Goal: Task Accomplishment & Management: Manage account settings

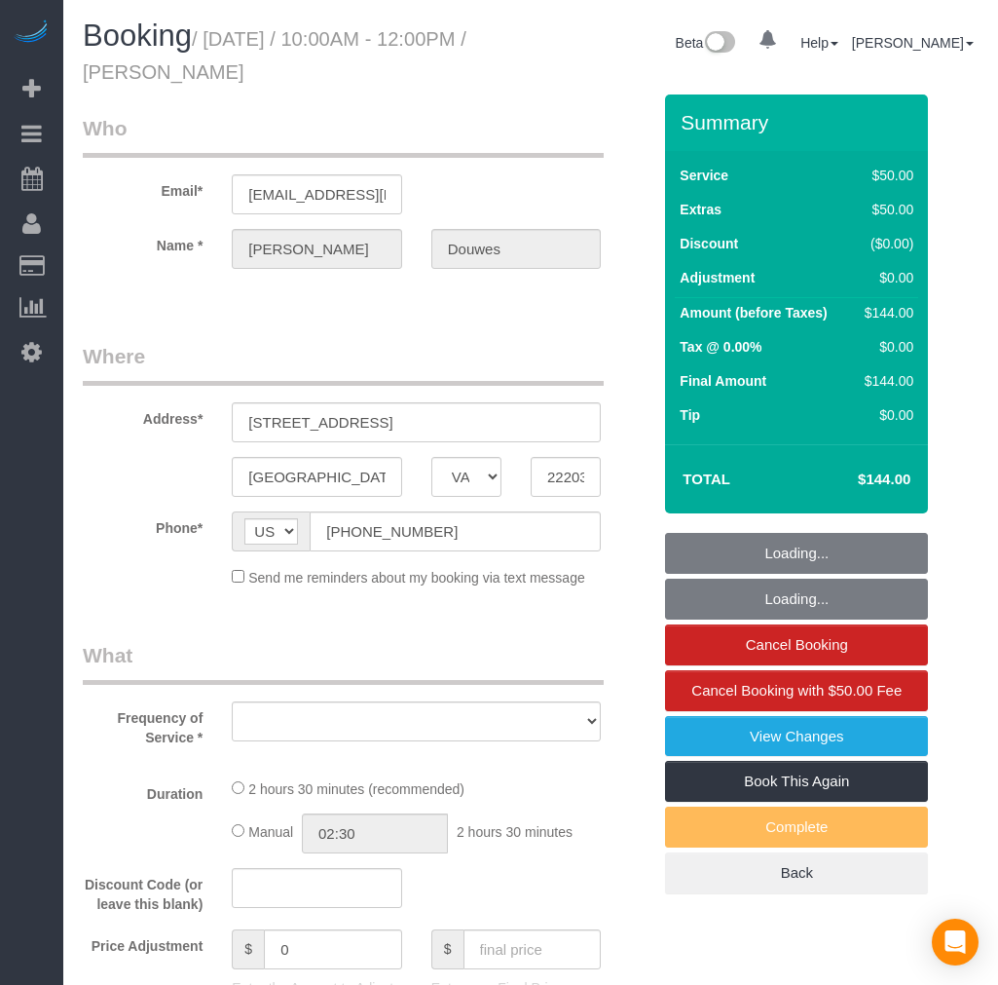
select select "VA"
select select "string:fspay-cdda18c4-54de-4879-86bb-6fa1c479b177"
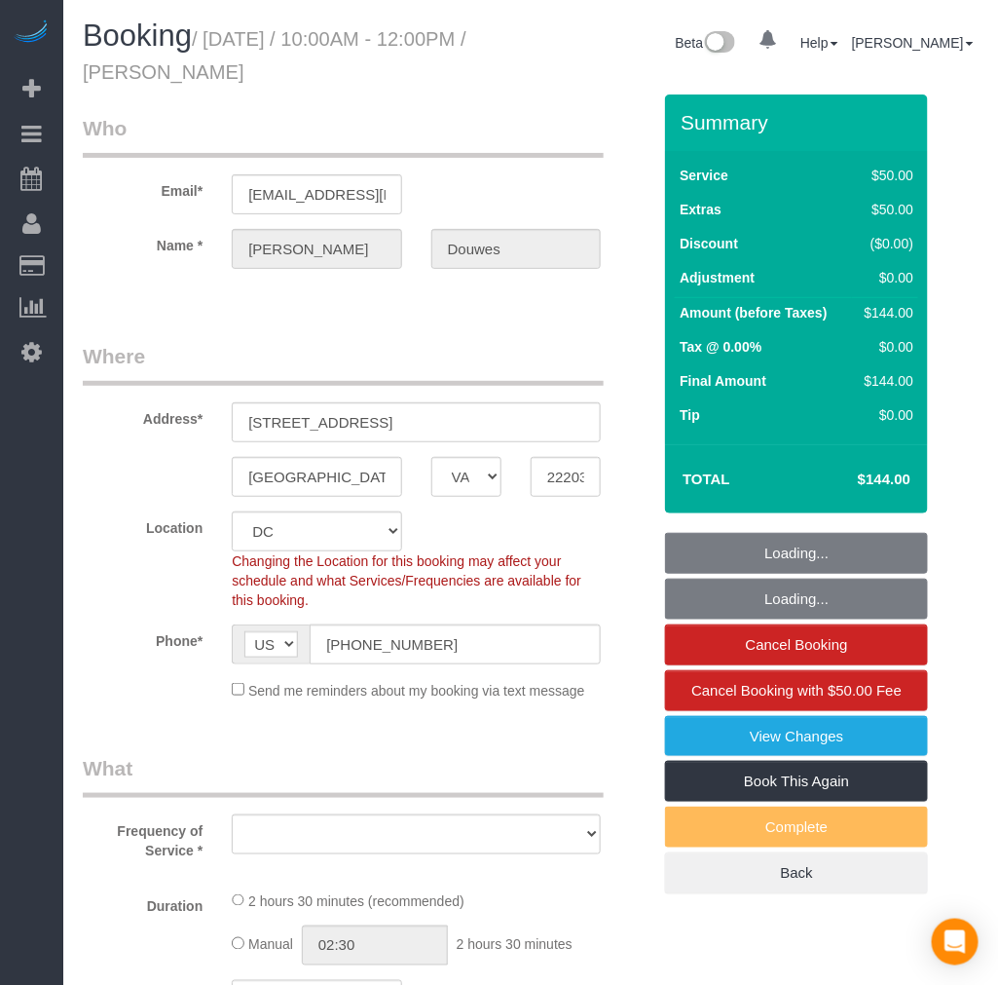
select select "object:15716"
select select "1"
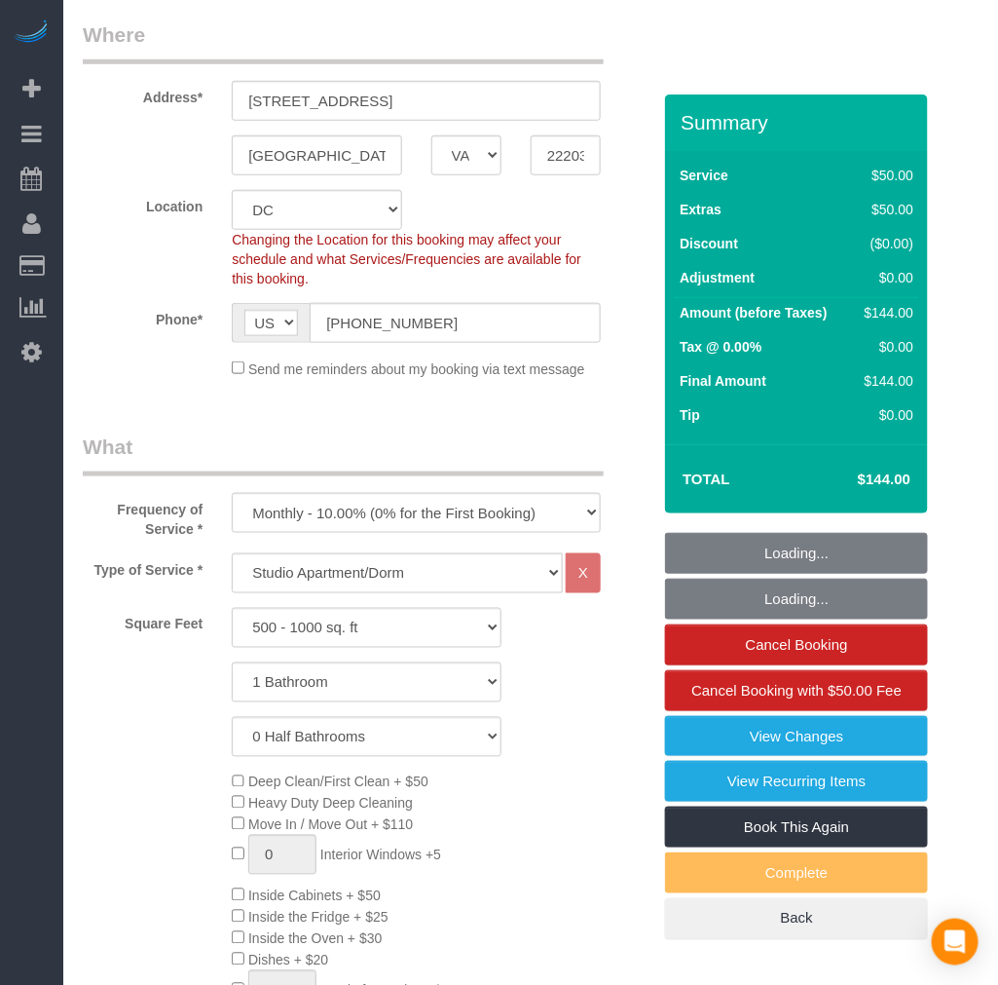
select select "spot70"
select select "number:1"
select select "number:26"
select select "number:35"
select select "1"
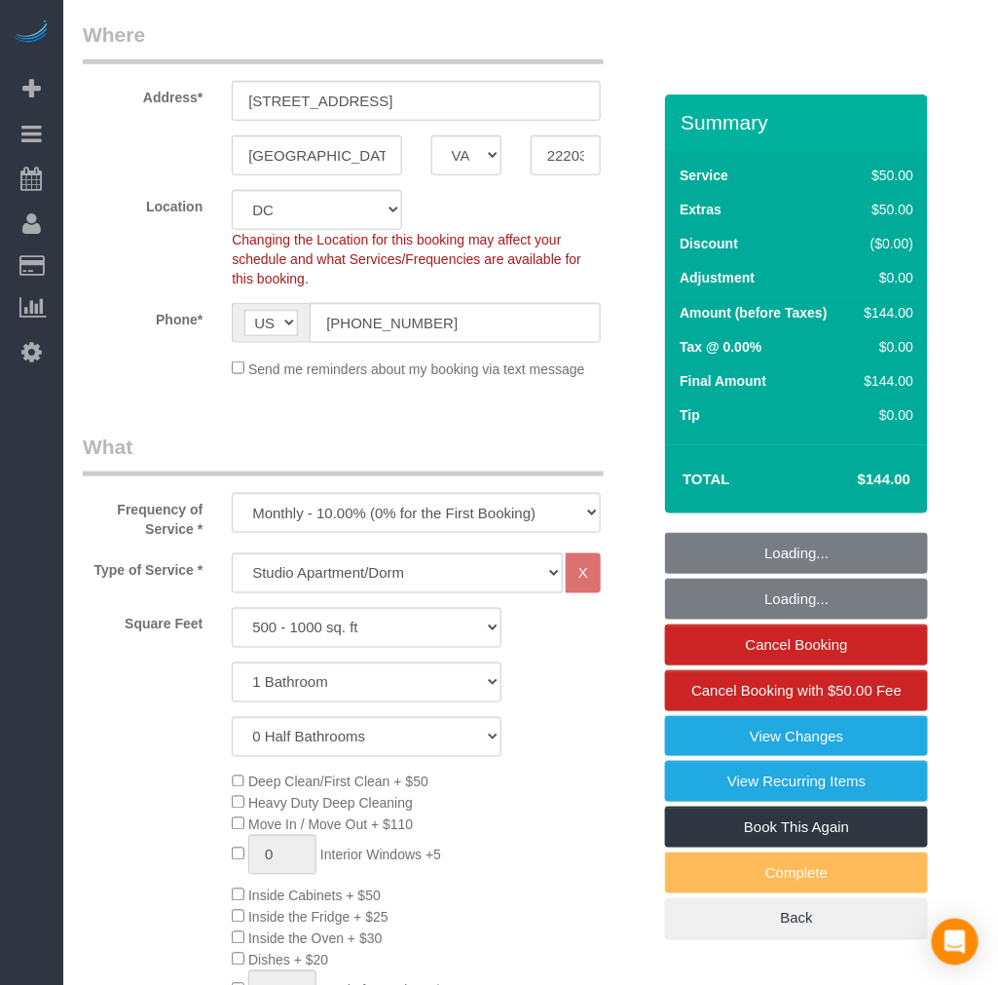
select select "object:16021"
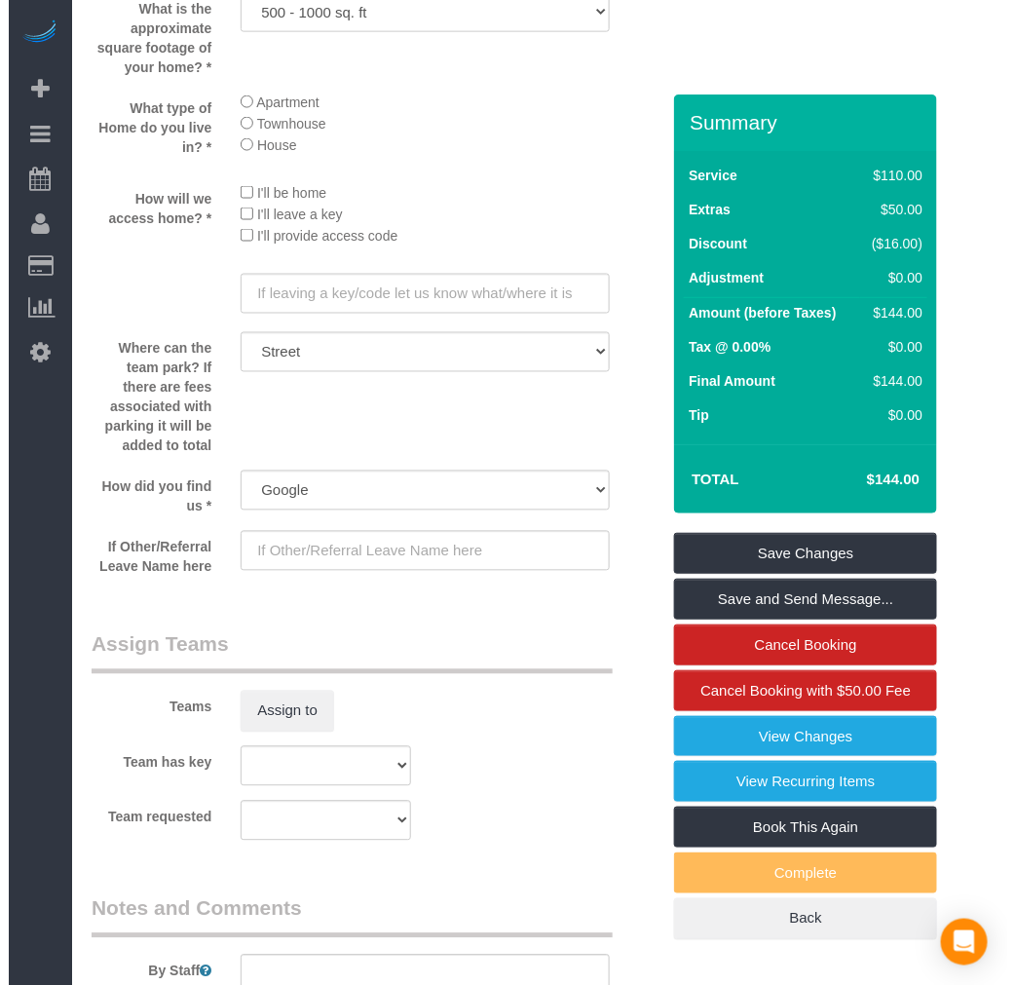
scroll to position [2488, 0]
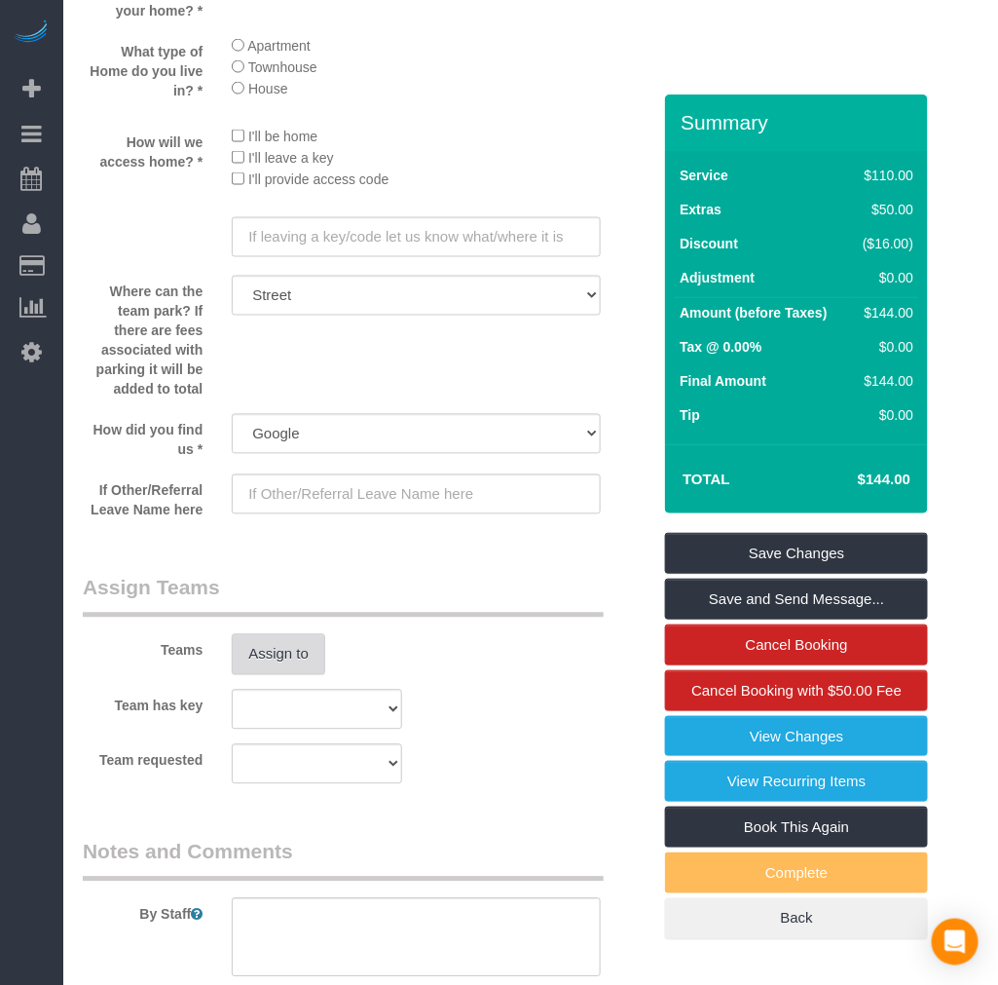
click at [278, 675] on button "Assign to" at bounding box center [278, 654] width 93 height 41
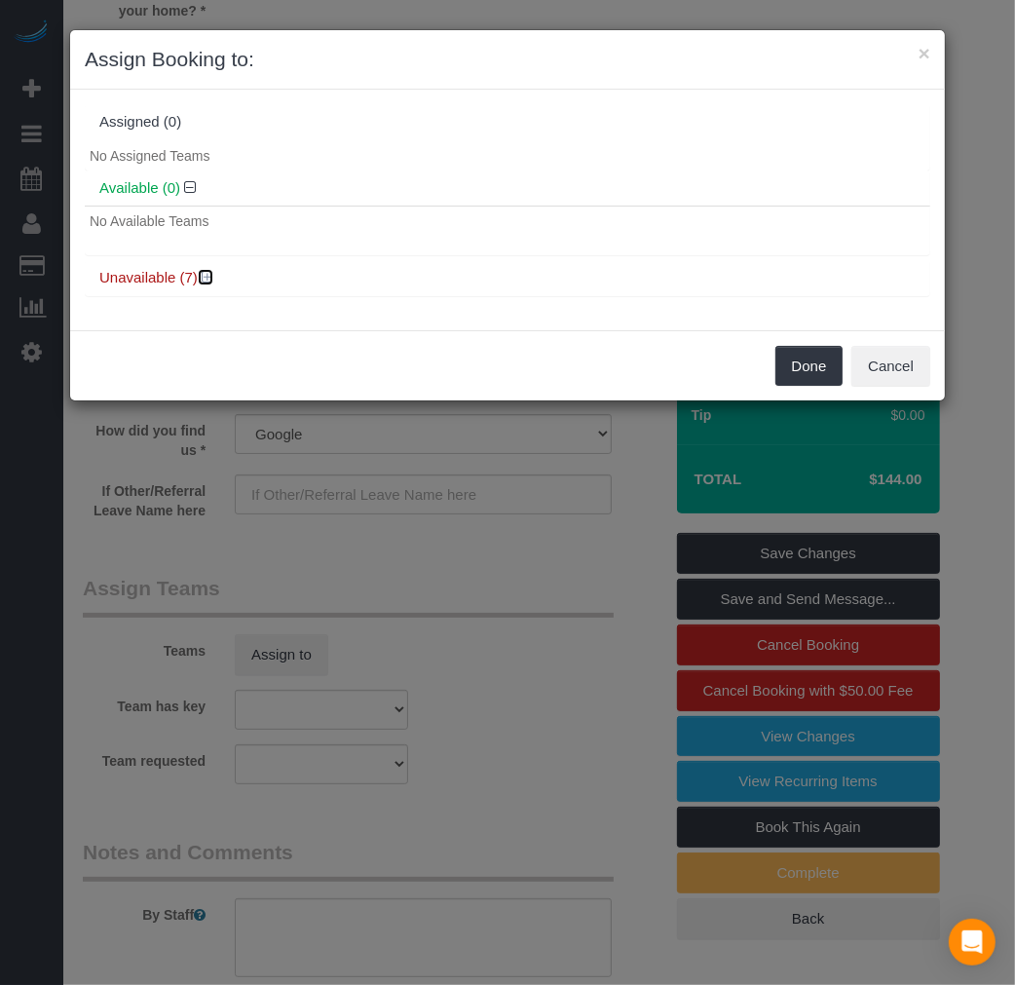
click at [206, 279] on icon at bounding box center [208, 277] width 12 height 15
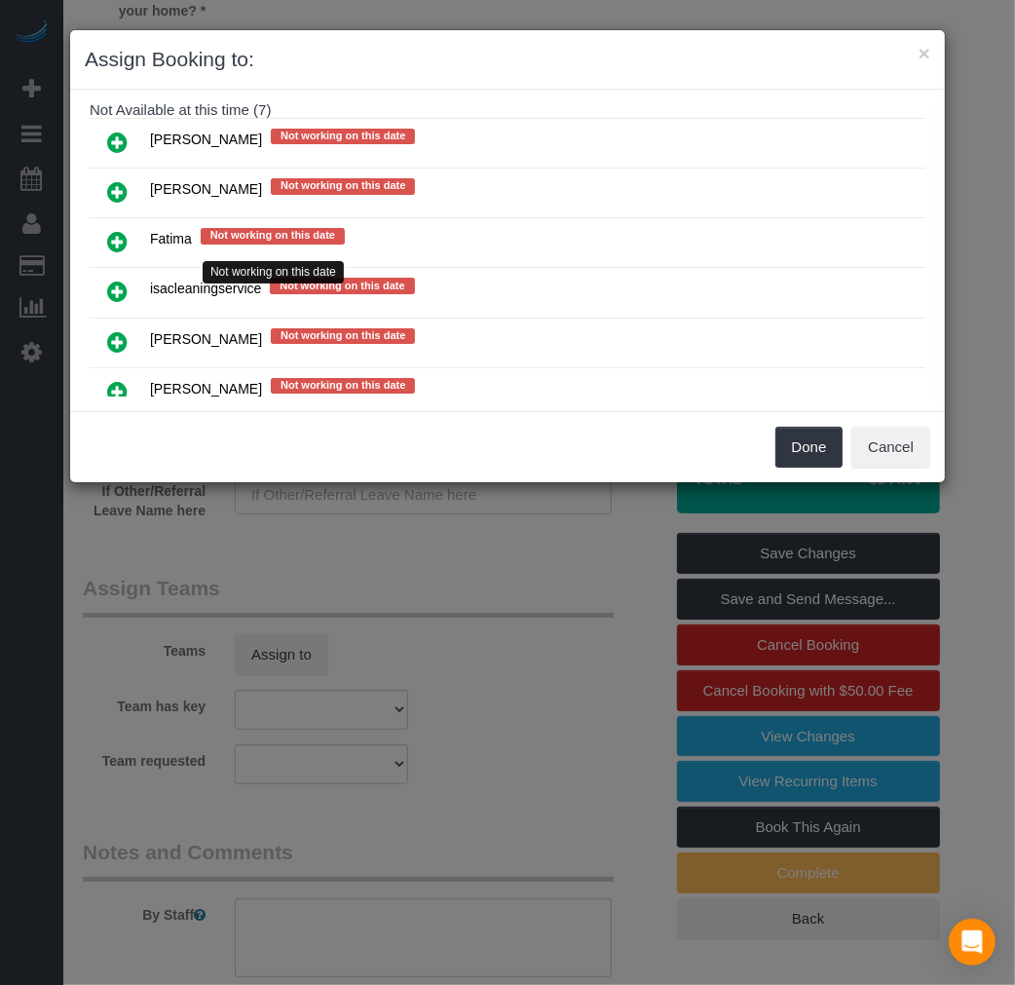
scroll to position [216, 0]
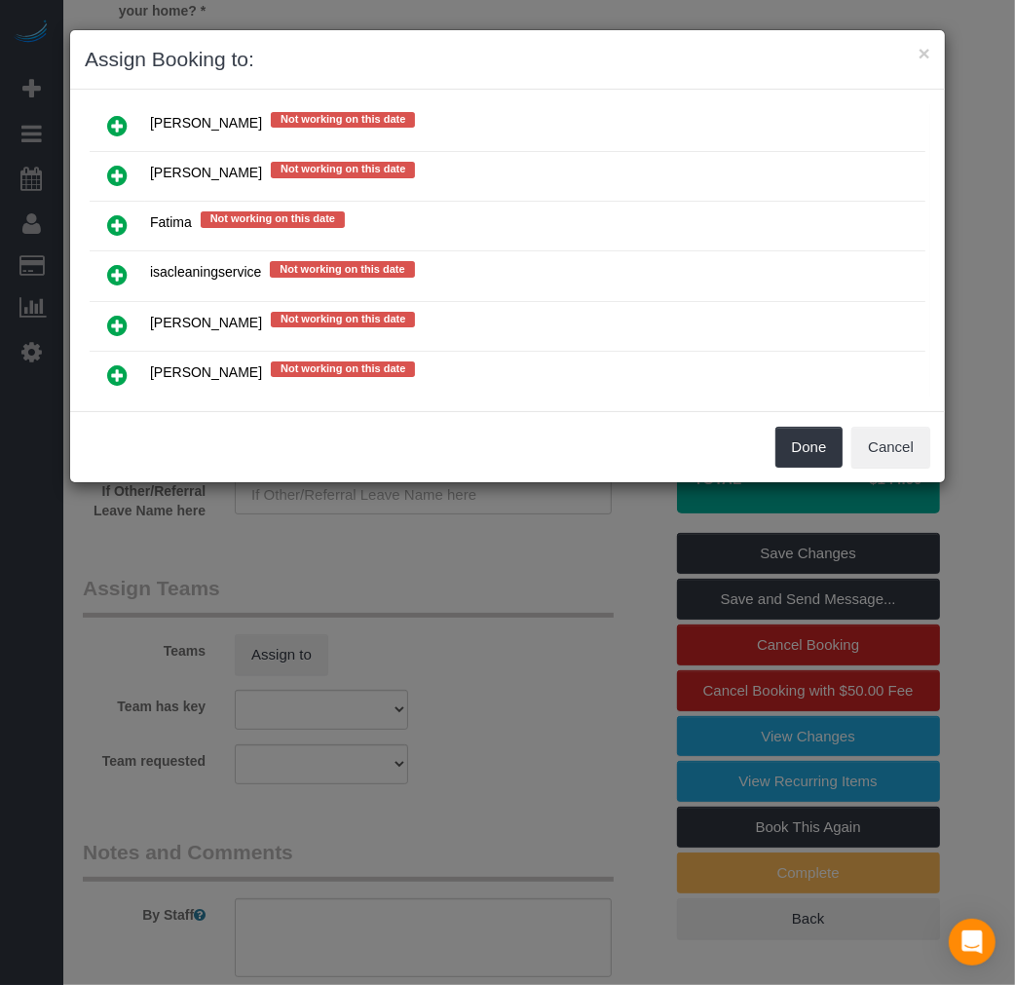
click at [103, 365] on link at bounding box center [117, 375] width 46 height 39
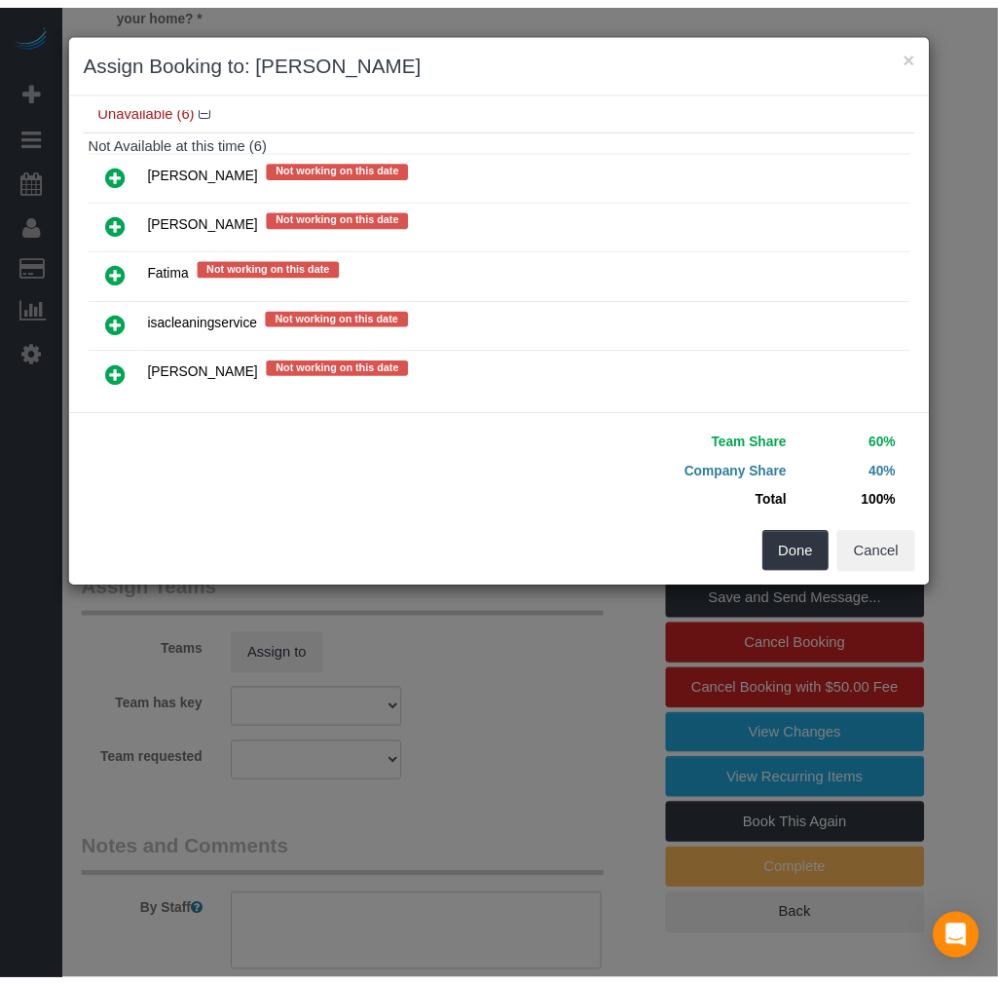
scroll to position [261, 0]
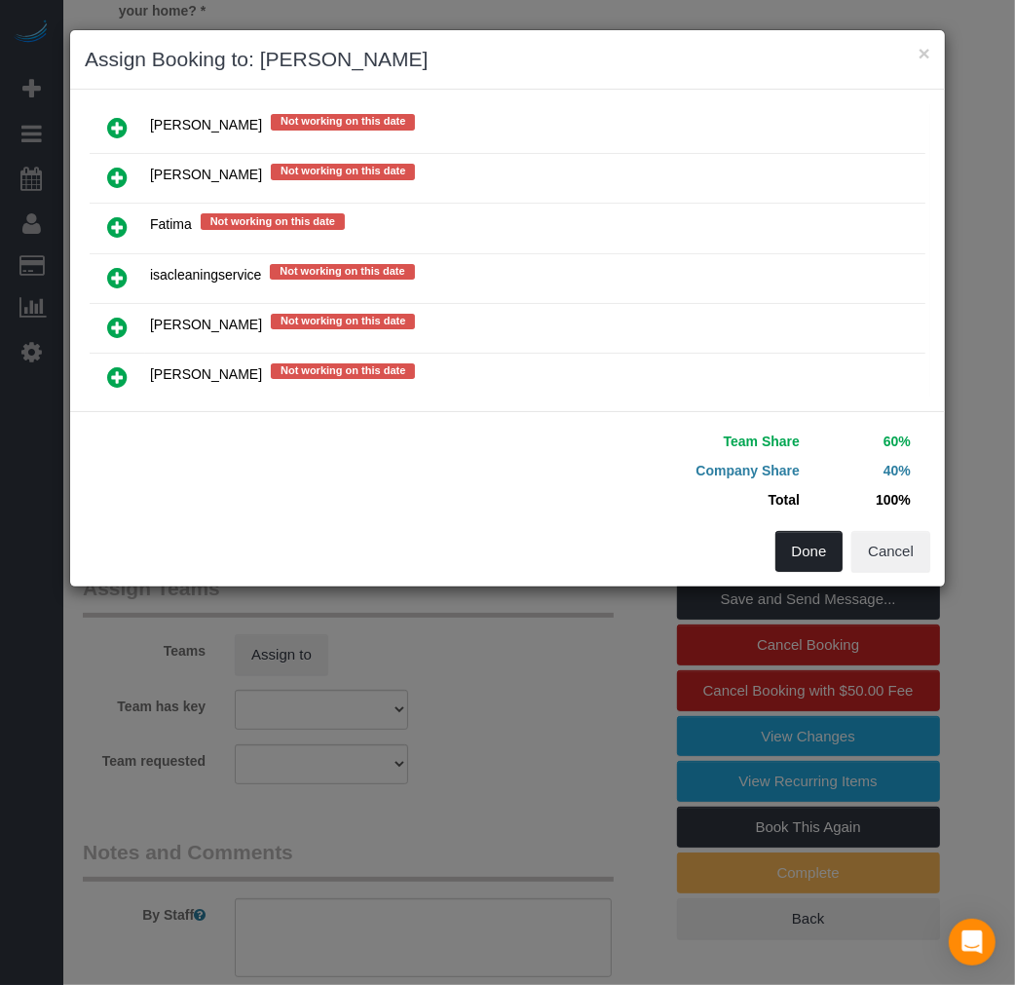
click at [818, 568] on button "Done" at bounding box center [809, 551] width 68 height 41
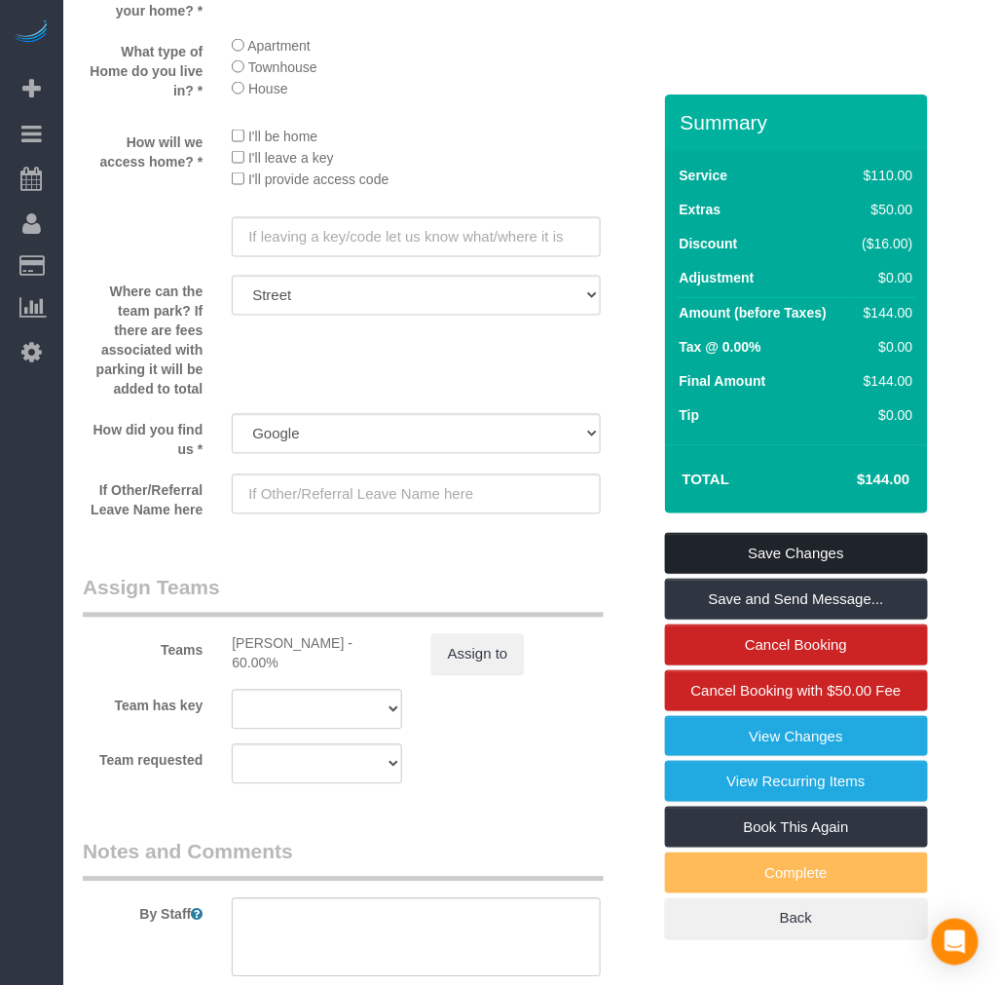
click at [773, 556] on link "Save Changes" at bounding box center [796, 553] width 263 height 41
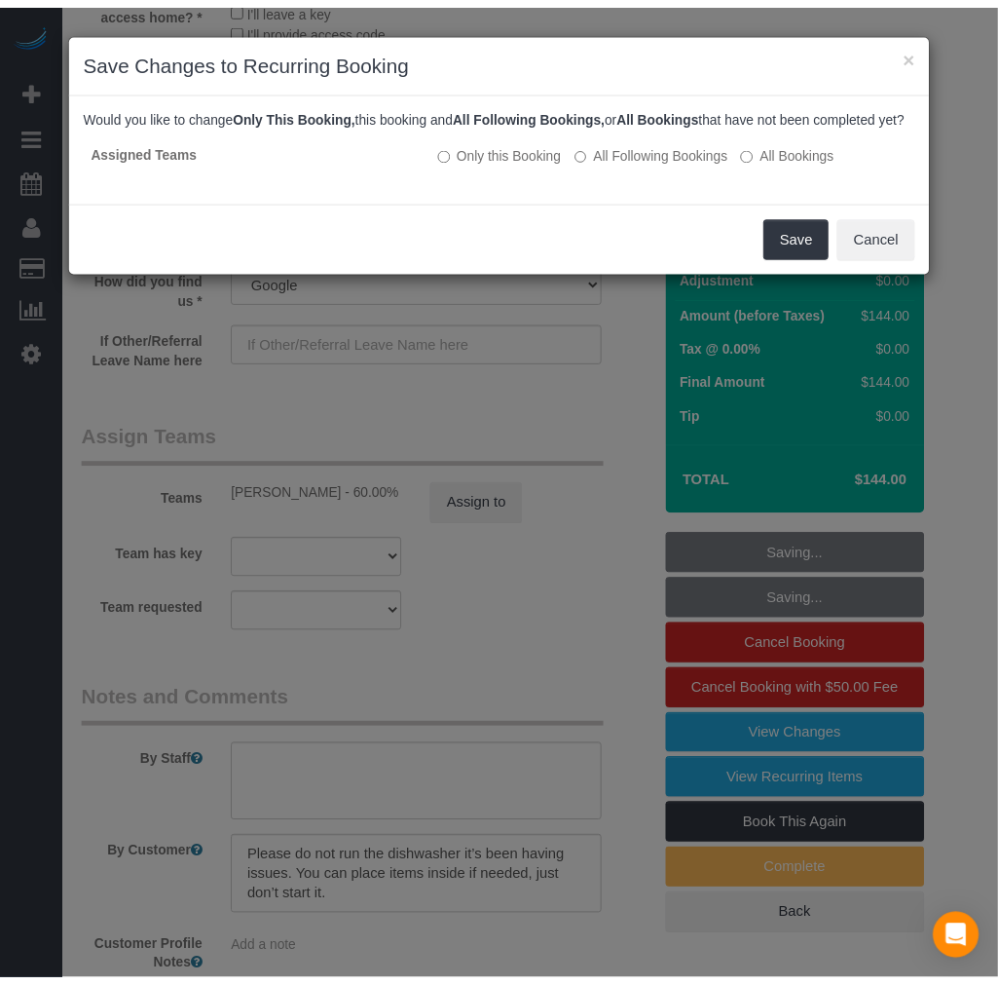
scroll to position [2488, 0]
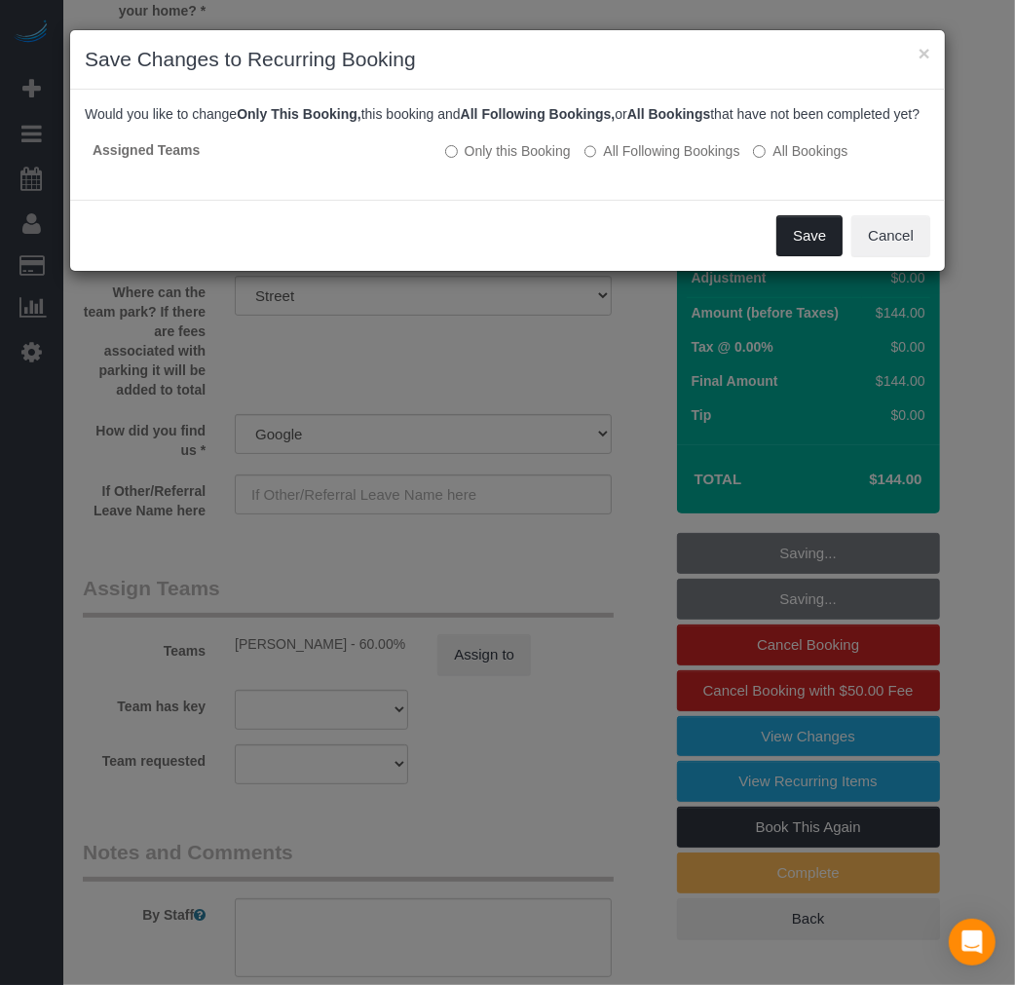
click at [802, 256] on button "Save" at bounding box center [809, 235] width 66 height 41
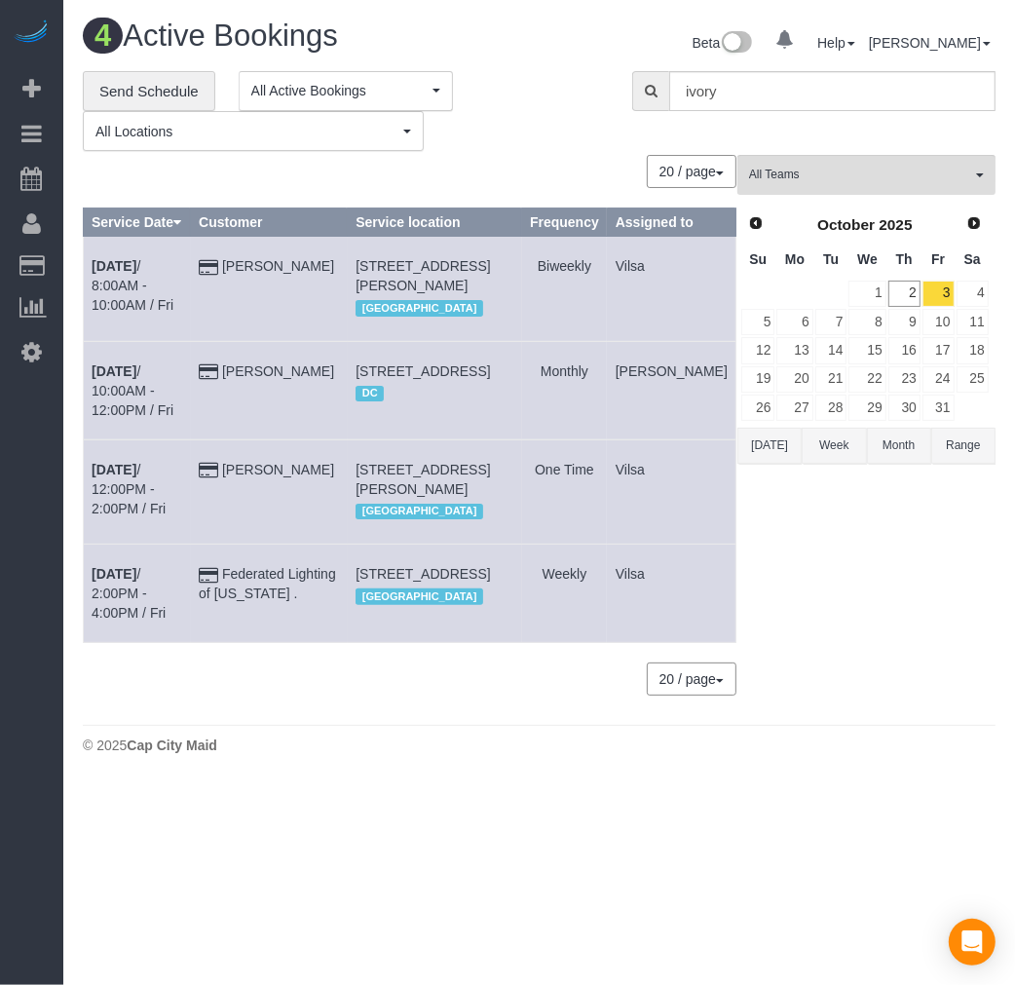
click at [102, 383] on td "[DATE] 10:00AM - 12:00PM / Fri" at bounding box center [137, 390] width 107 height 98
click at [121, 379] on b "[DATE]" at bounding box center [114, 371] width 45 height 16
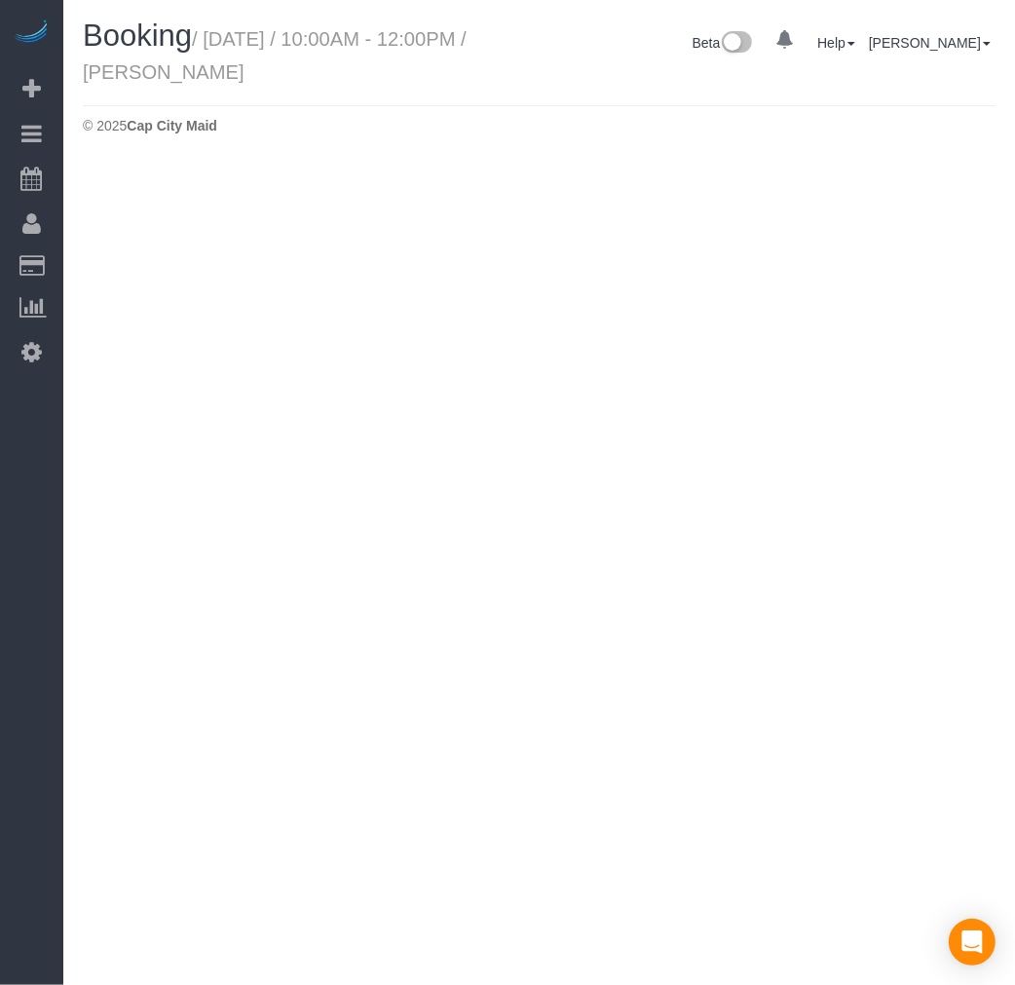
select select "VA"
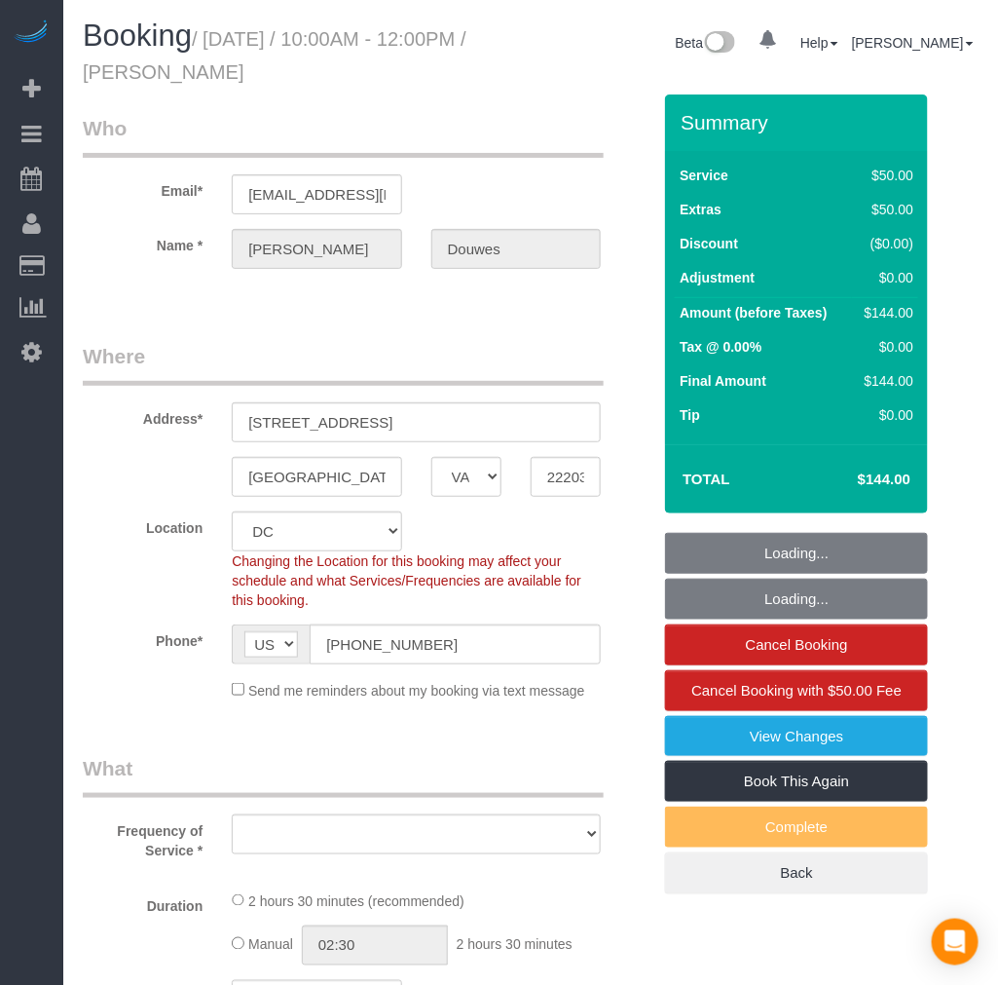
select select "1"
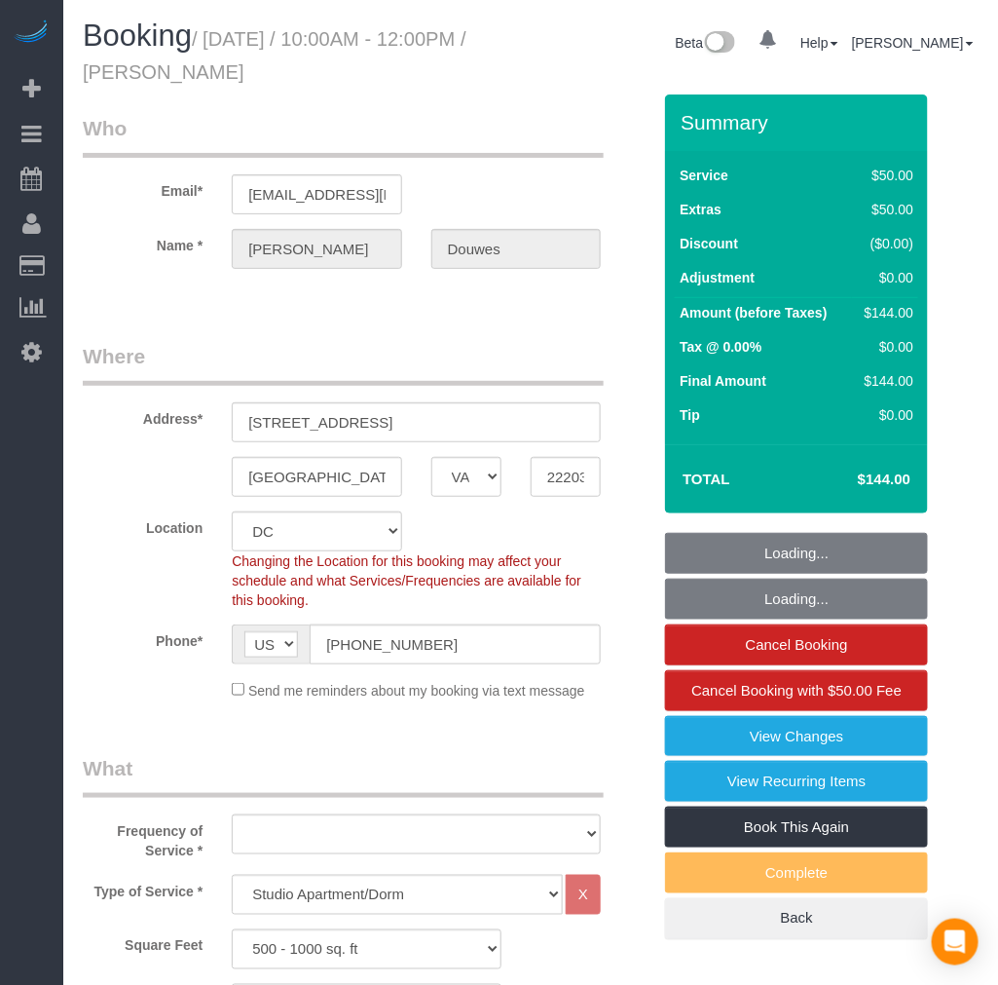
select select "object:17108"
select select "string:fspay-cdda18c4-54de-4879-86bb-6fa1c479b177"
select select "spot80"
select select "number:1"
select select "number:26"
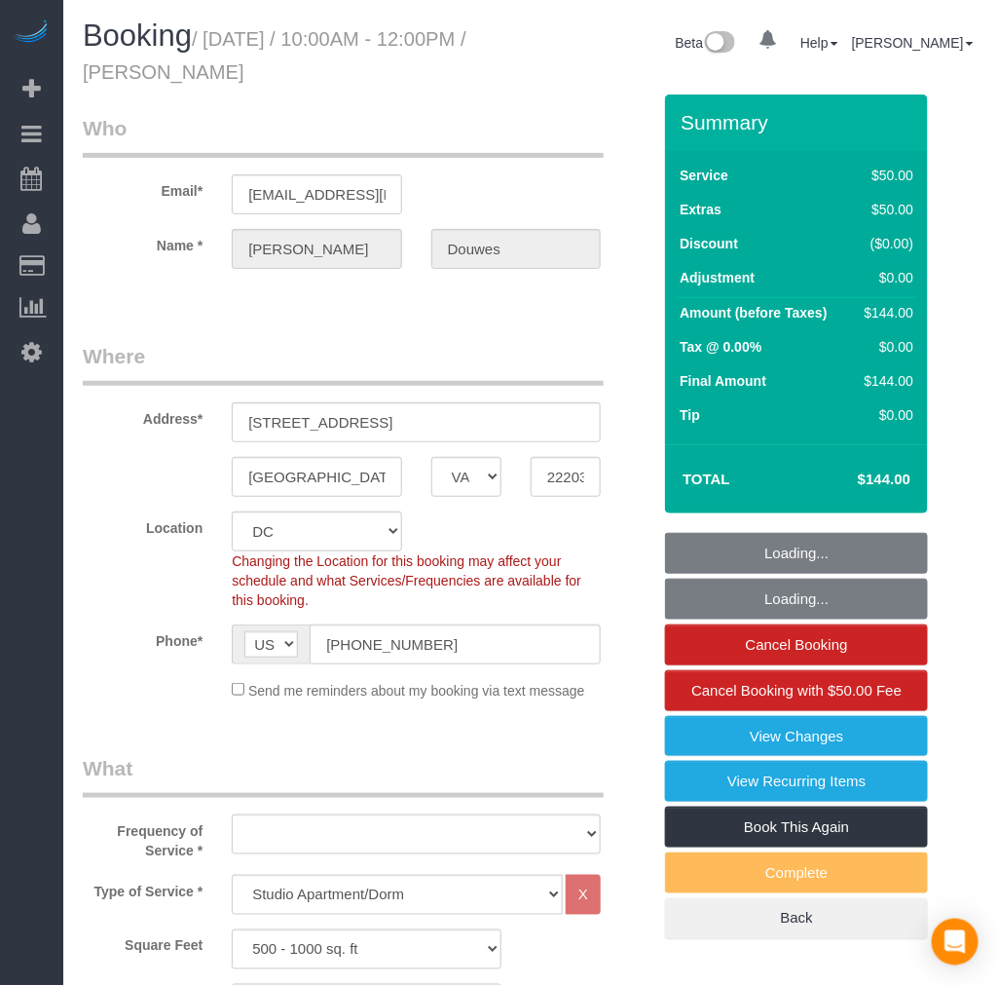
select select "number:35"
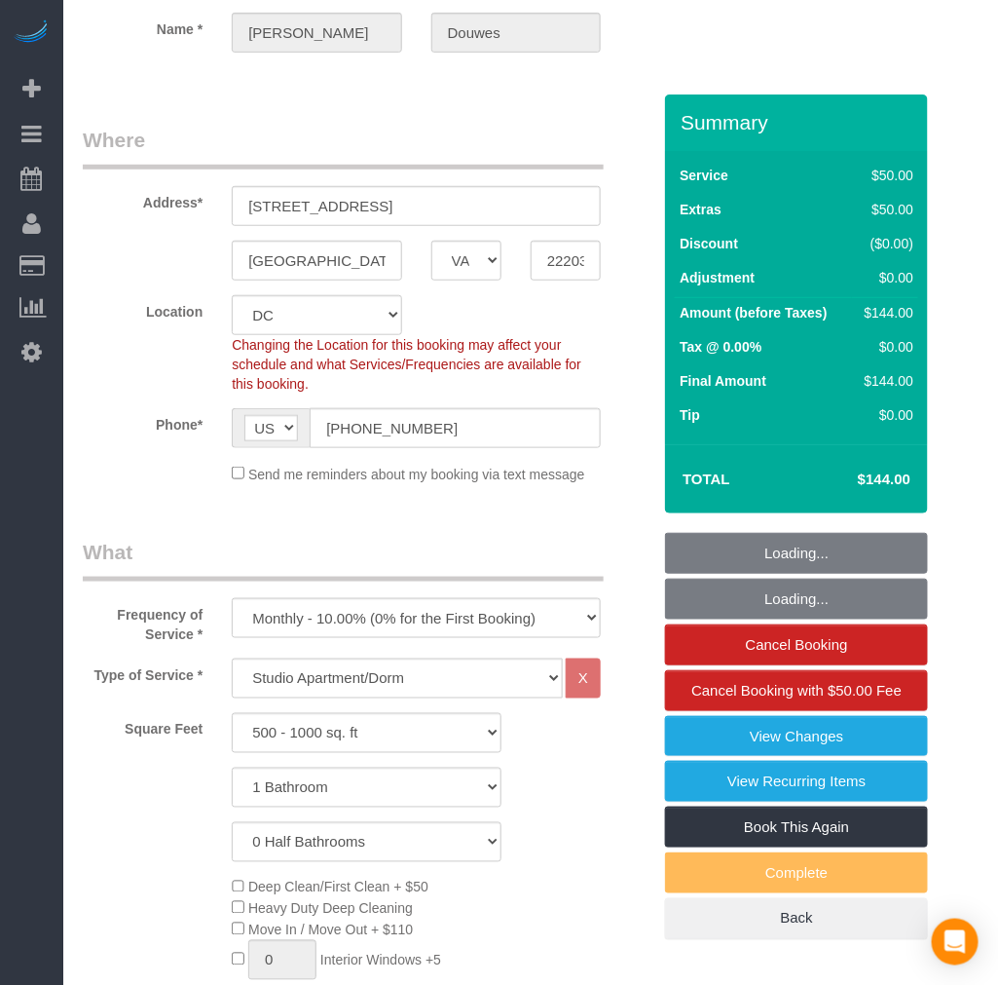
select select "1"
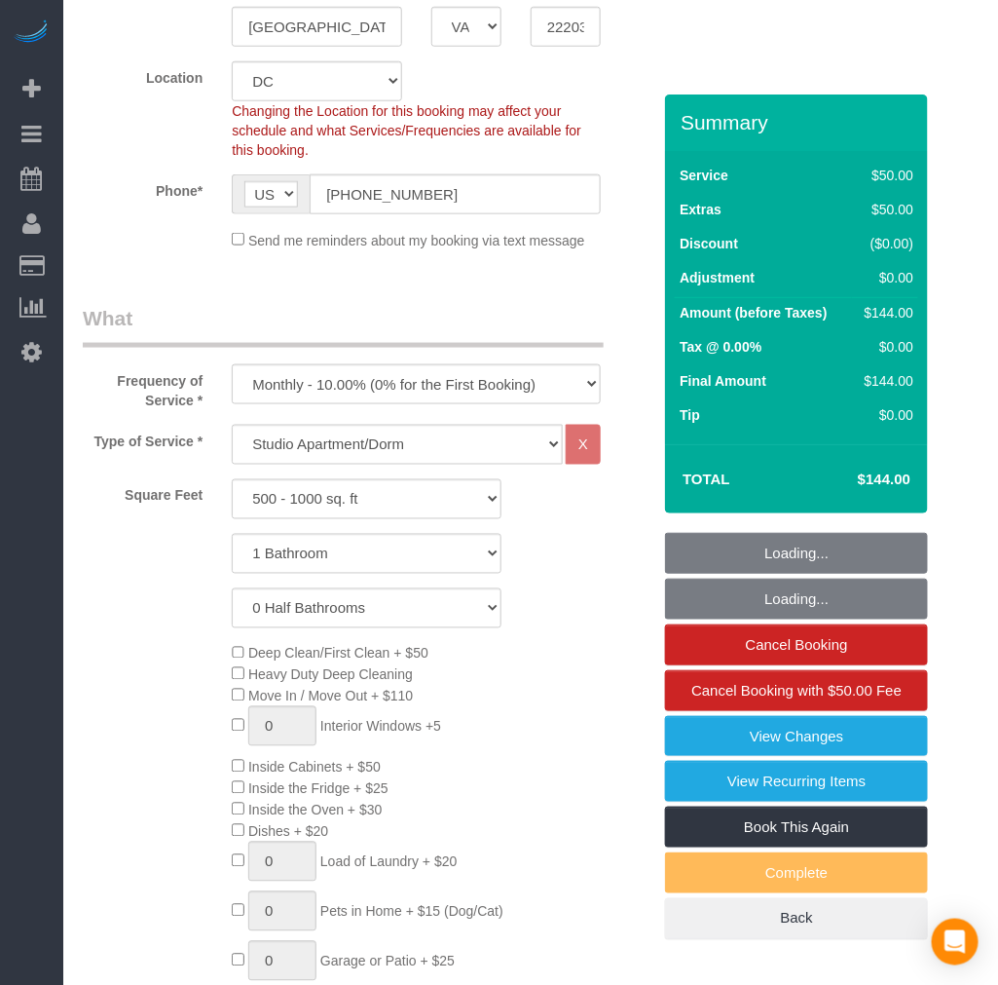
select select "object:17249"
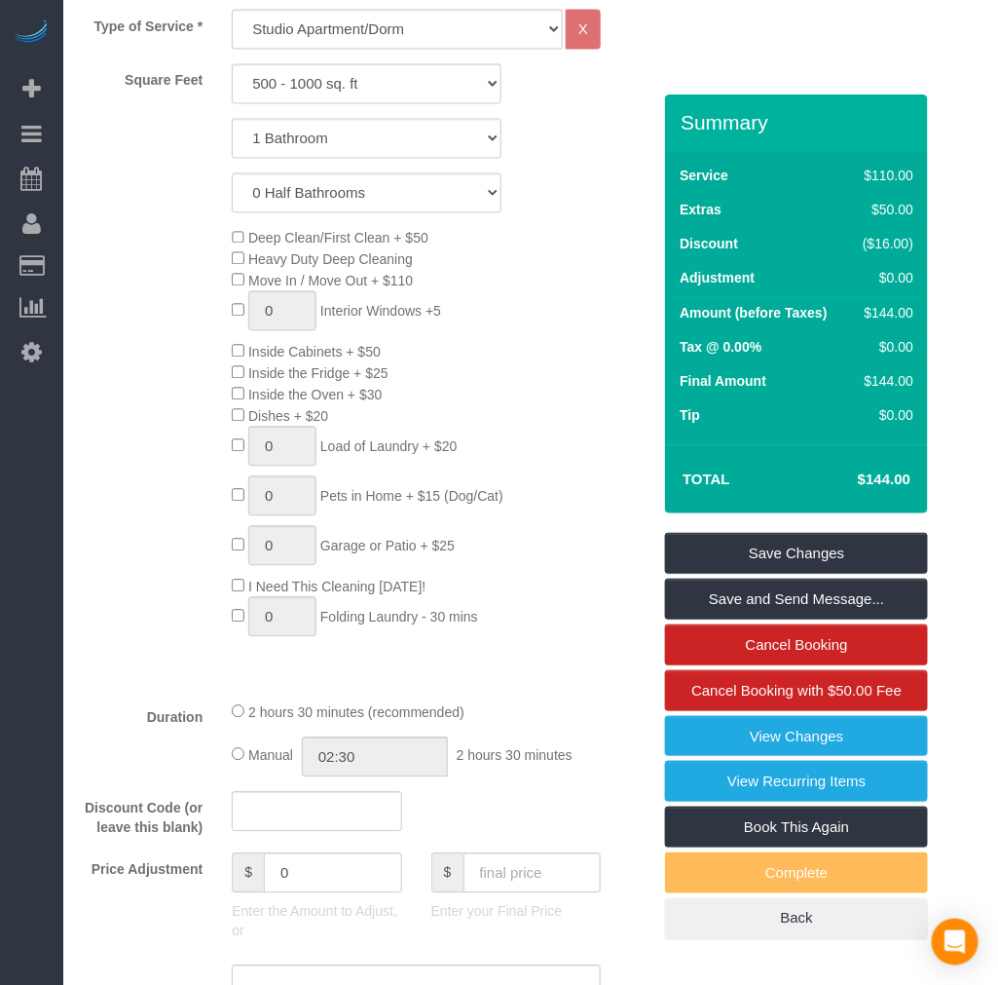
scroll to position [1298, 0]
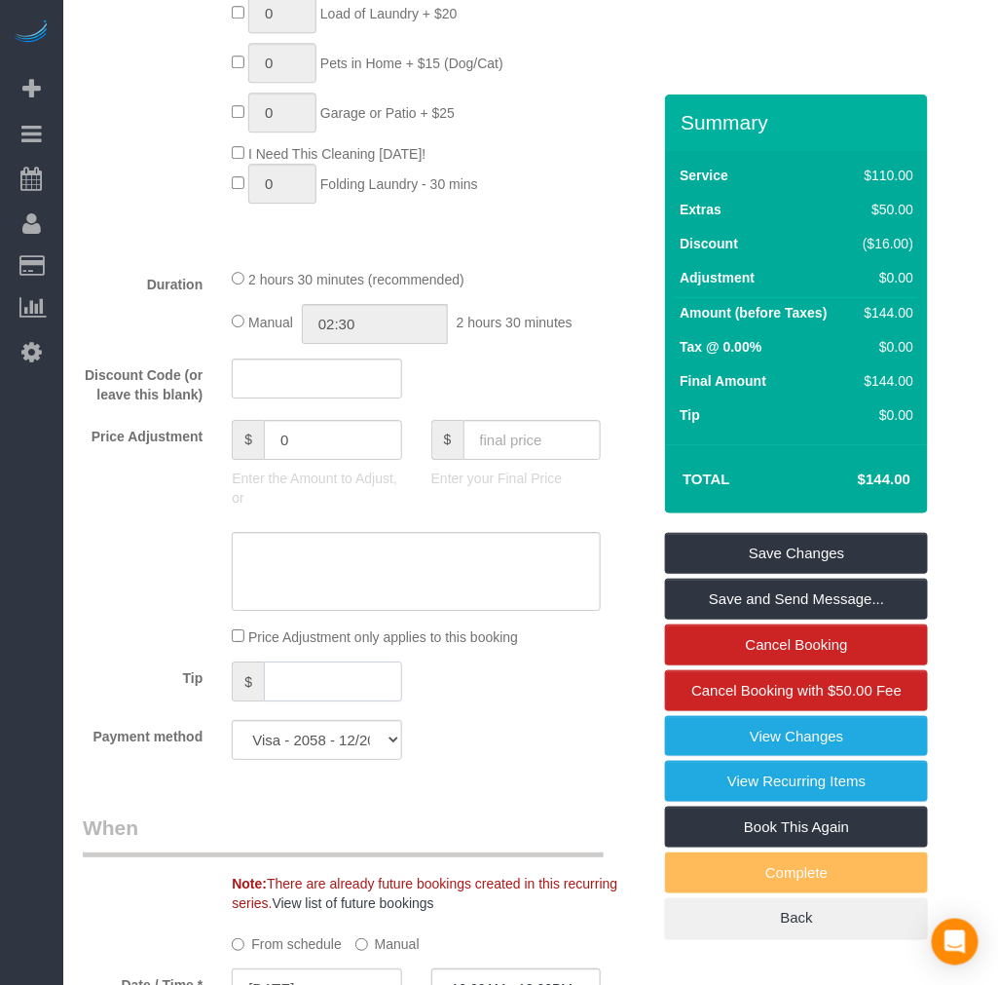
click at [326, 694] on input "text" at bounding box center [333, 681] width 138 height 40
type input "40"
click at [492, 751] on div "Payment method Visa - 2058 - 12/2029 (Default) Add Credit Card ─────────────── …" at bounding box center [366, 740] width 597 height 40
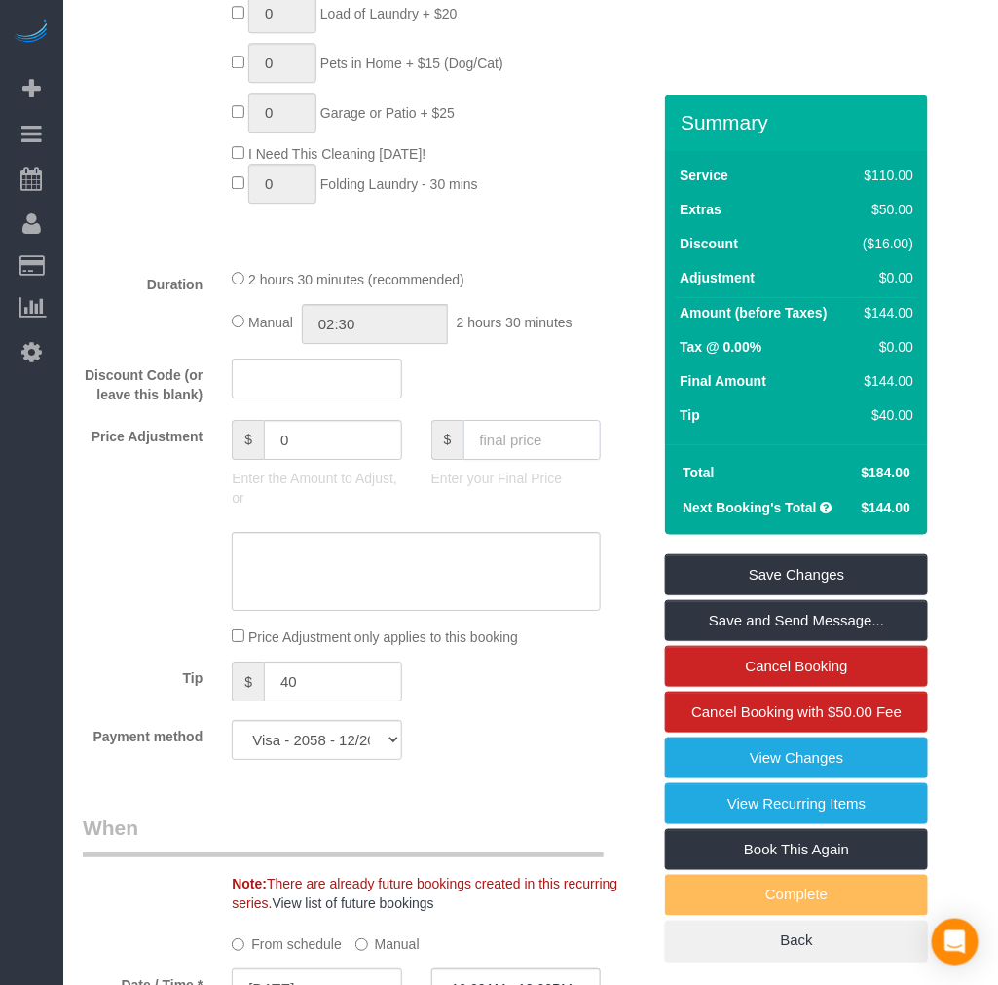
click at [497, 460] on input "text" at bounding box center [533, 440] width 138 height 40
type input "144"
click at [571, 775] on fieldset "What Frequency of Service * One Time Weekly - 20.00% (0% for the First Booking)…" at bounding box center [367, 116] width 568 height 1320
type input "-40"
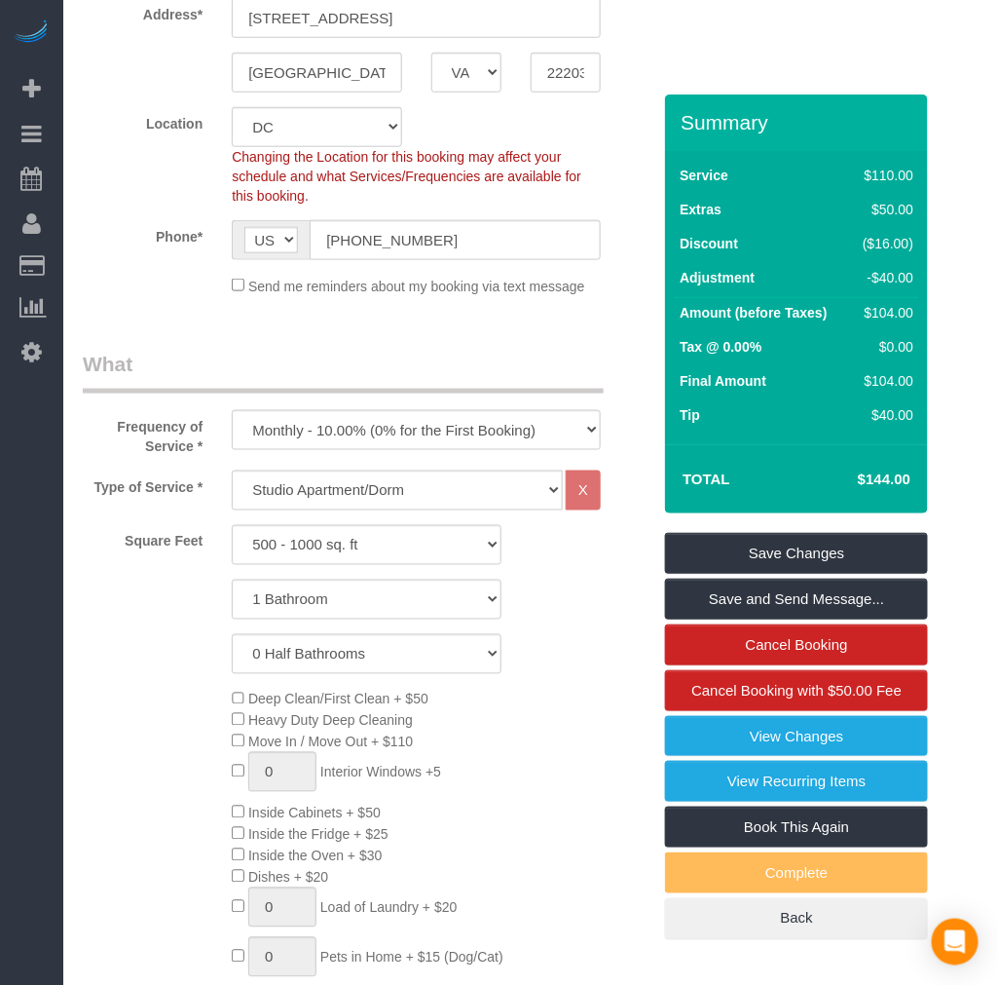
scroll to position [432, 0]
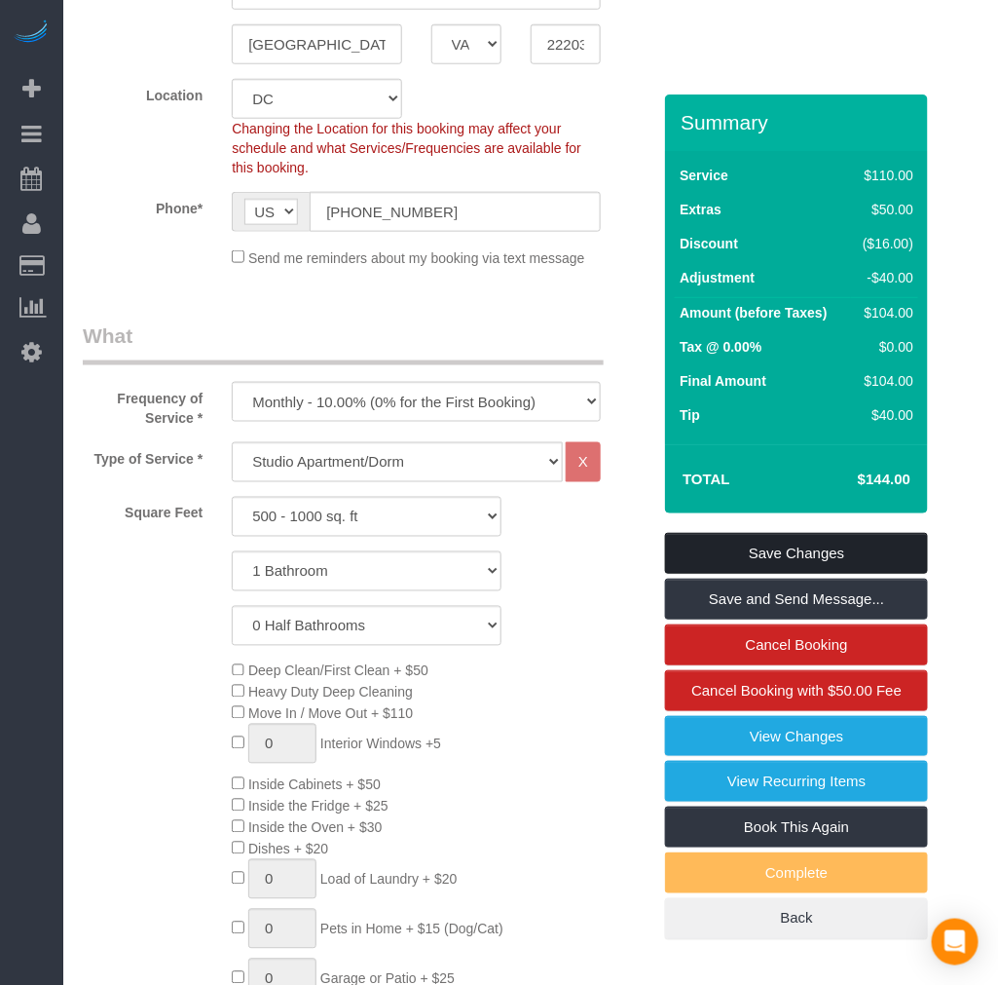
click at [730, 545] on link "Save Changes" at bounding box center [796, 553] width 263 height 41
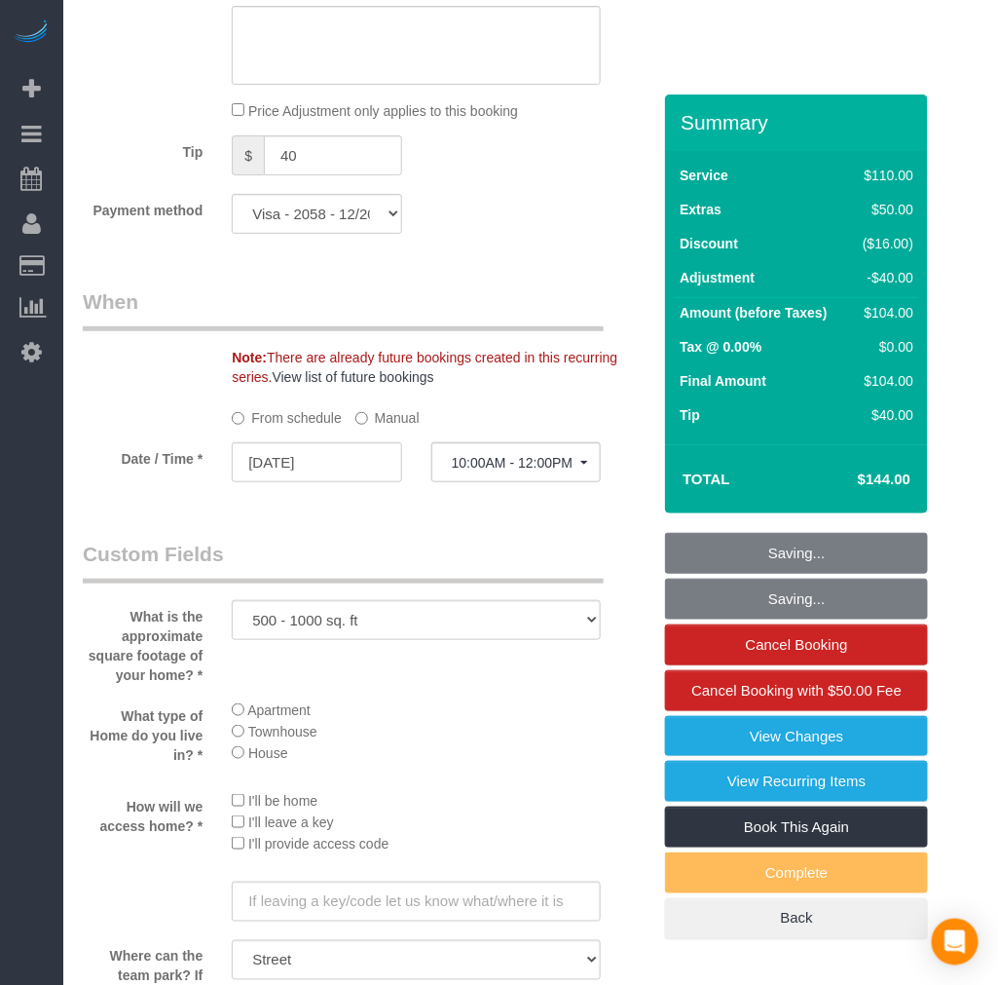
scroll to position [1948, 0]
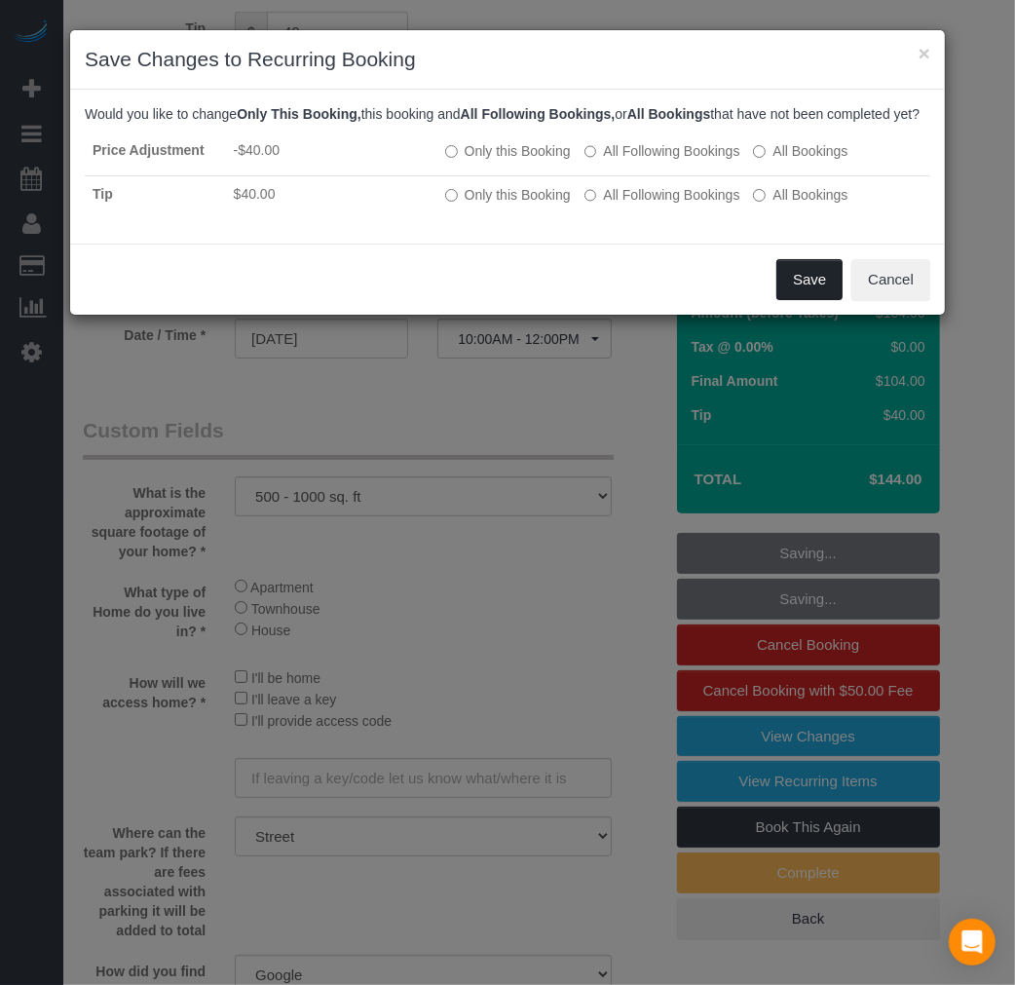
click at [793, 300] on button "Save" at bounding box center [809, 279] width 66 height 41
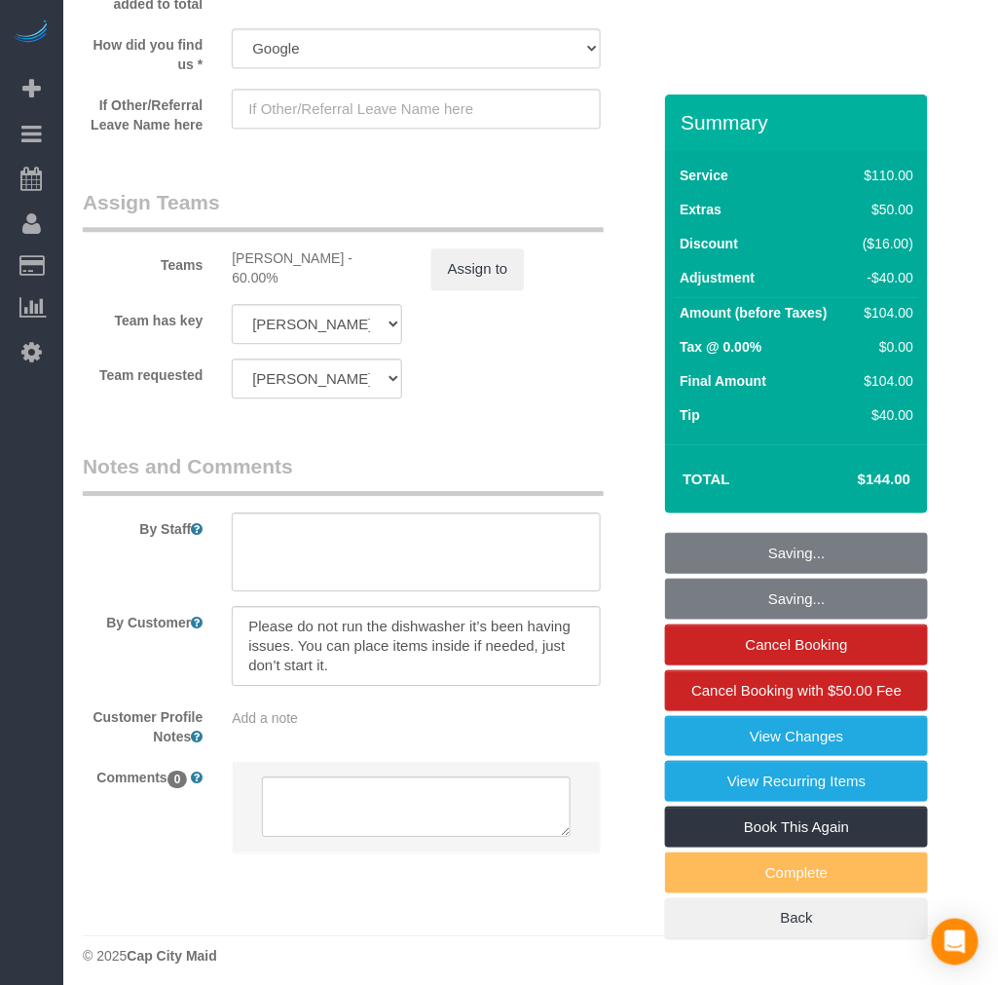
scroll to position [2908, 0]
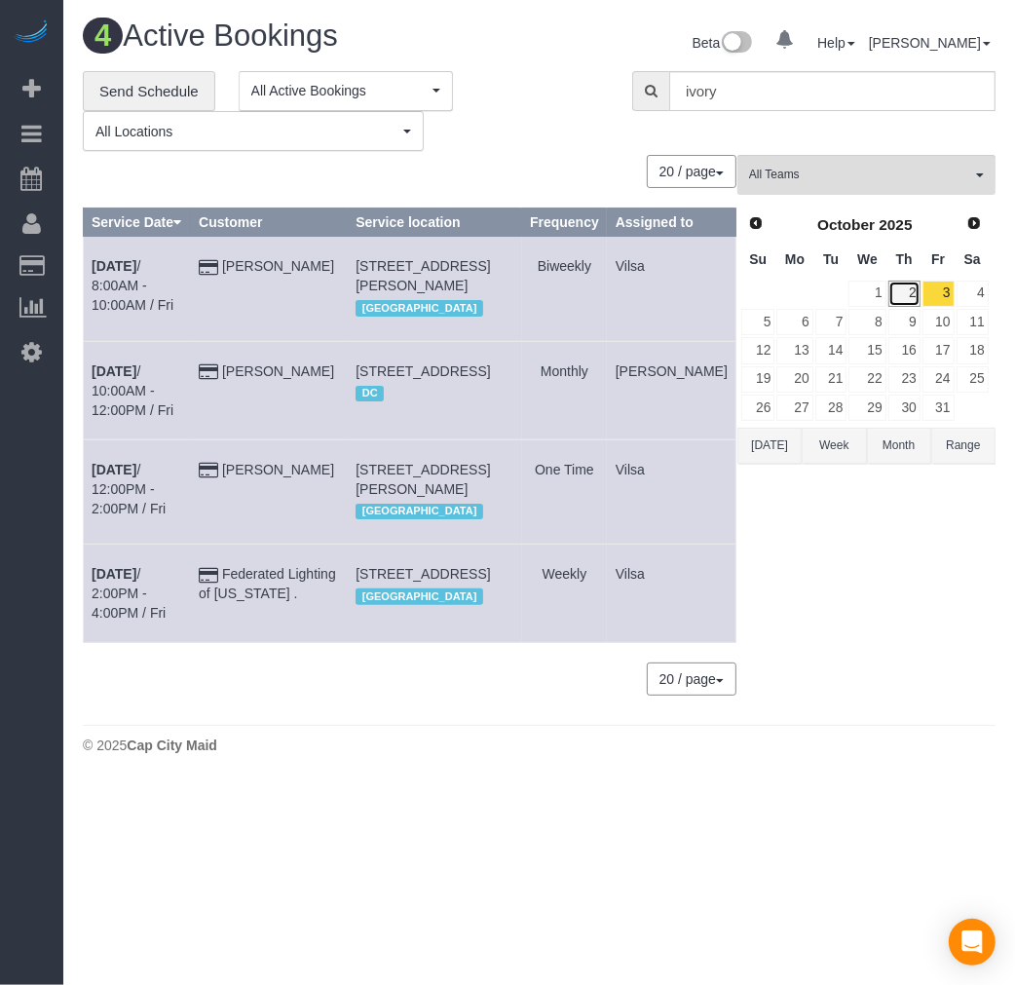
click at [908, 295] on link "2" at bounding box center [904, 293] width 32 height 26
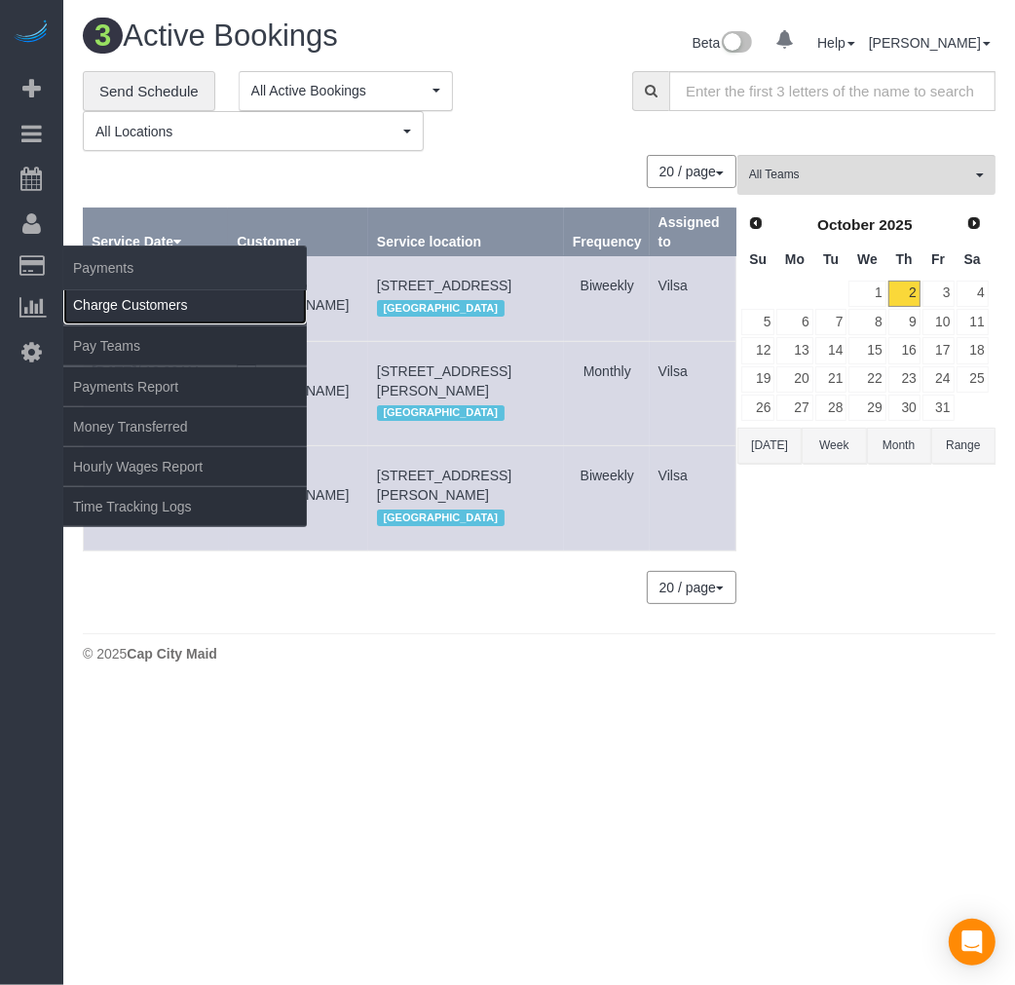
click at [167, 296] on link "Charge Customers" at bounding box center [184, 304] width 243 height 39
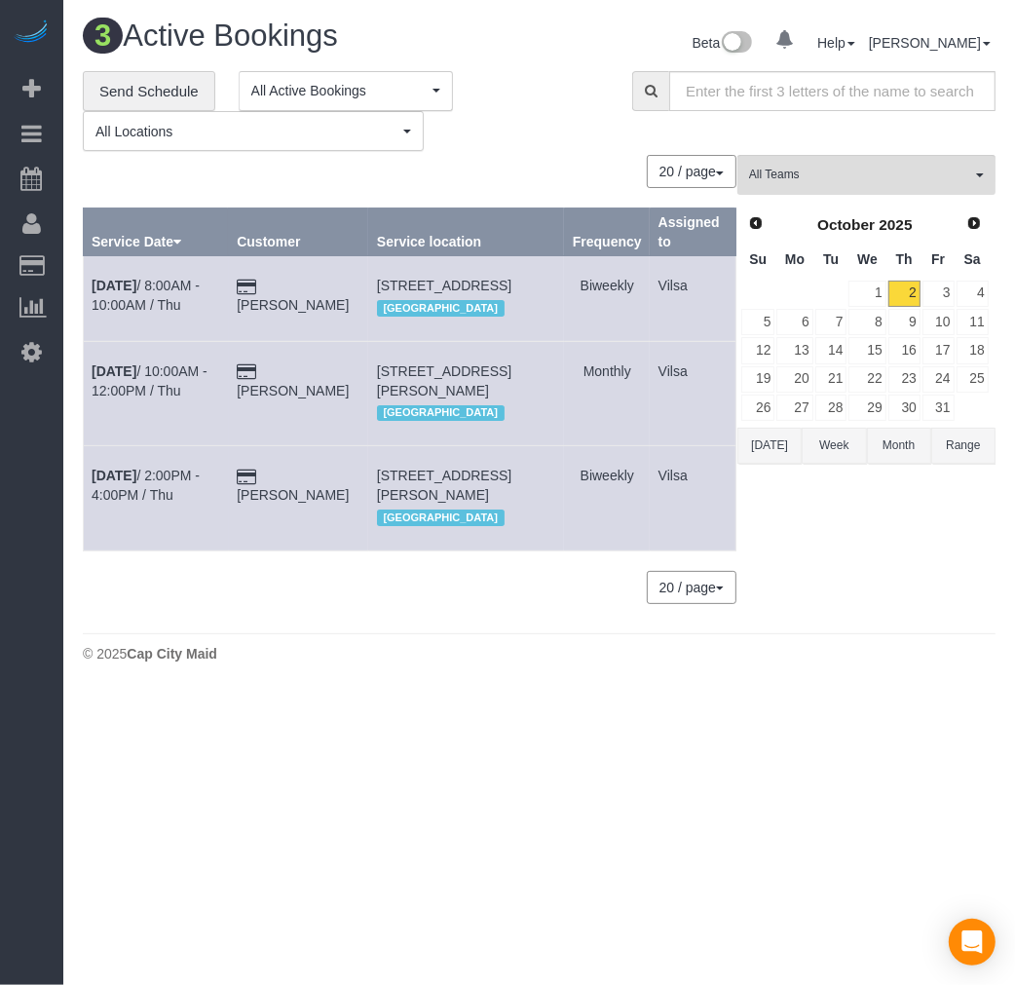
select select
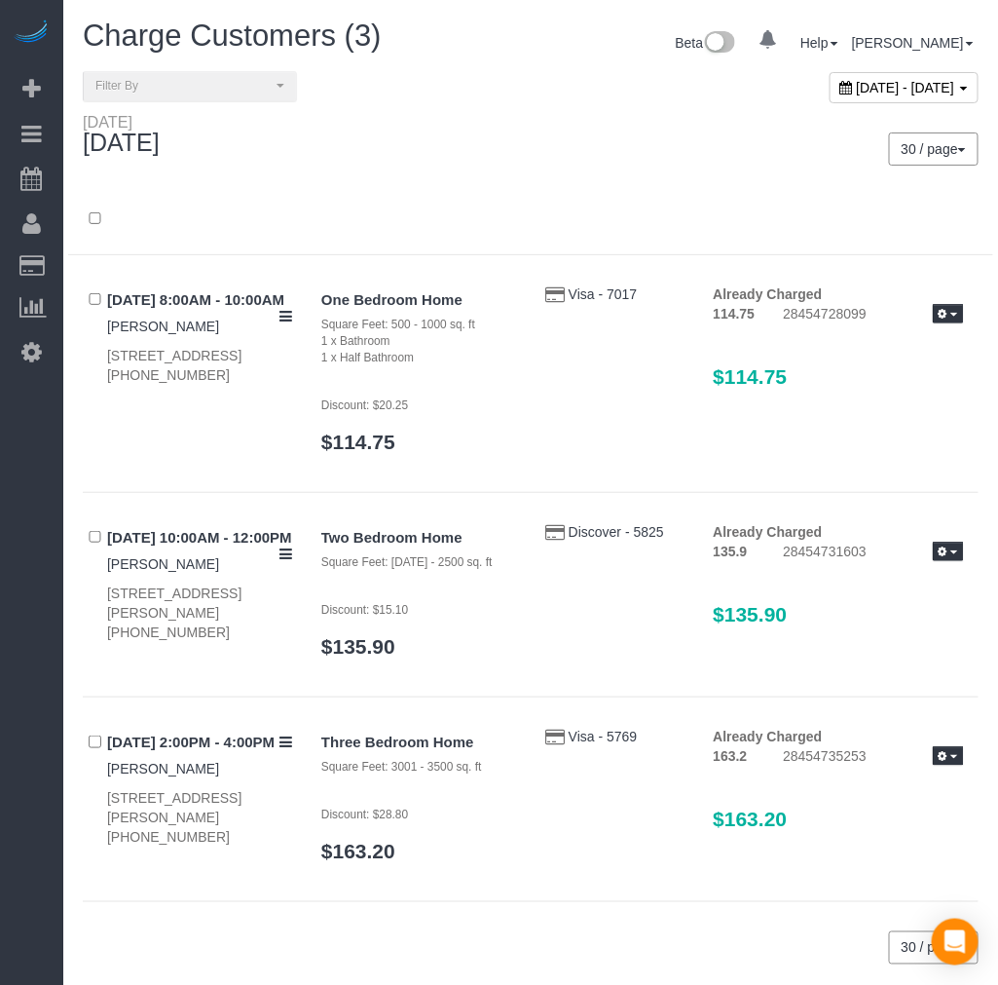
click at [857, 83] on span "[DATE] - [DATE]" at bounding box center [906, 88] width 98 height 16
type input "**********"
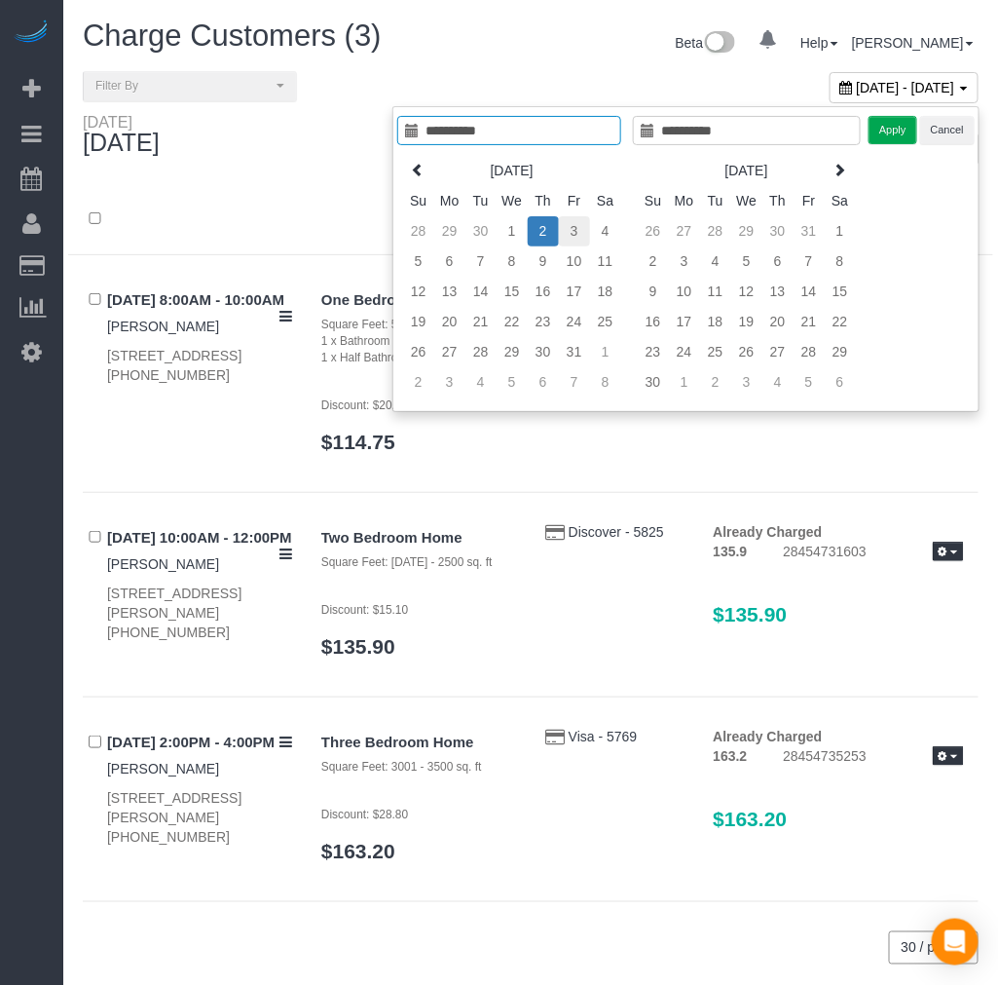
type input "**********"
click at [577, 236] on td "3" at bounding box center [574, 231] width 31 height 30
type input "**********"
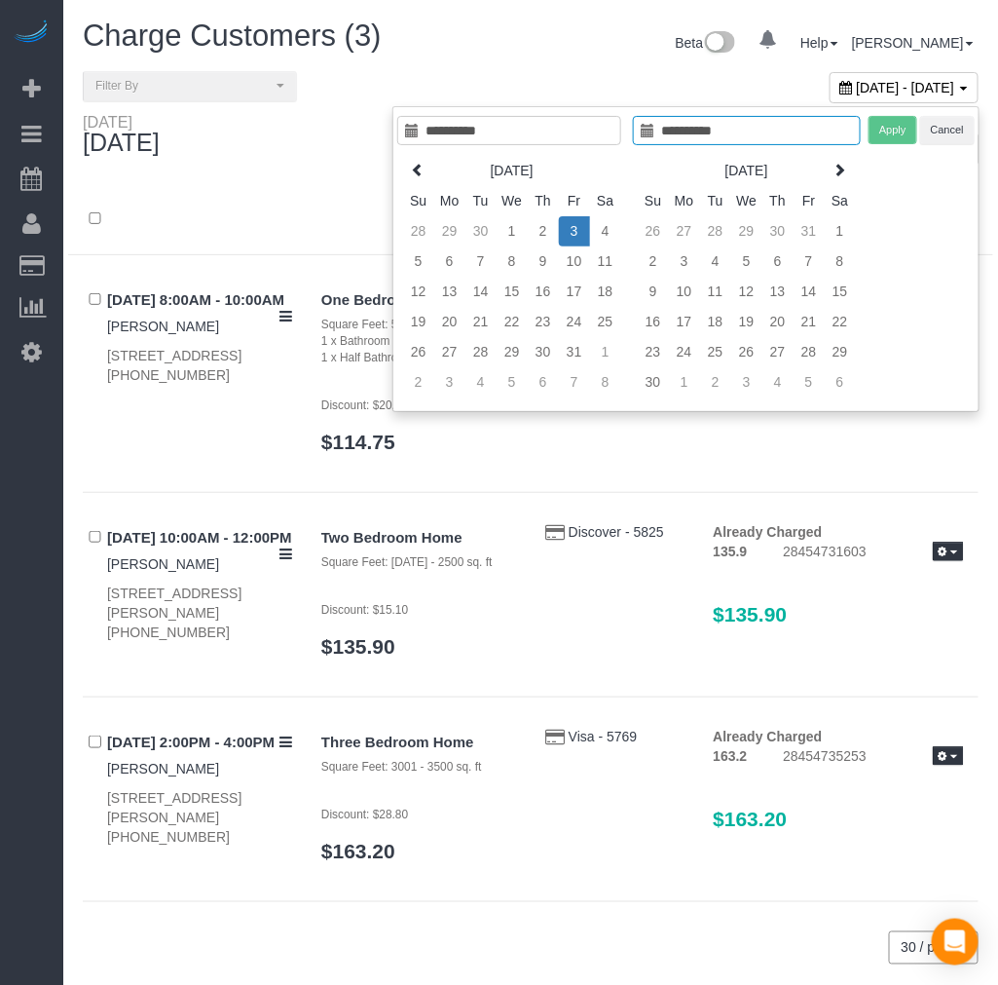
click at [577, 235] on td "3" at bounding box center [574, 231] width 31 height 30
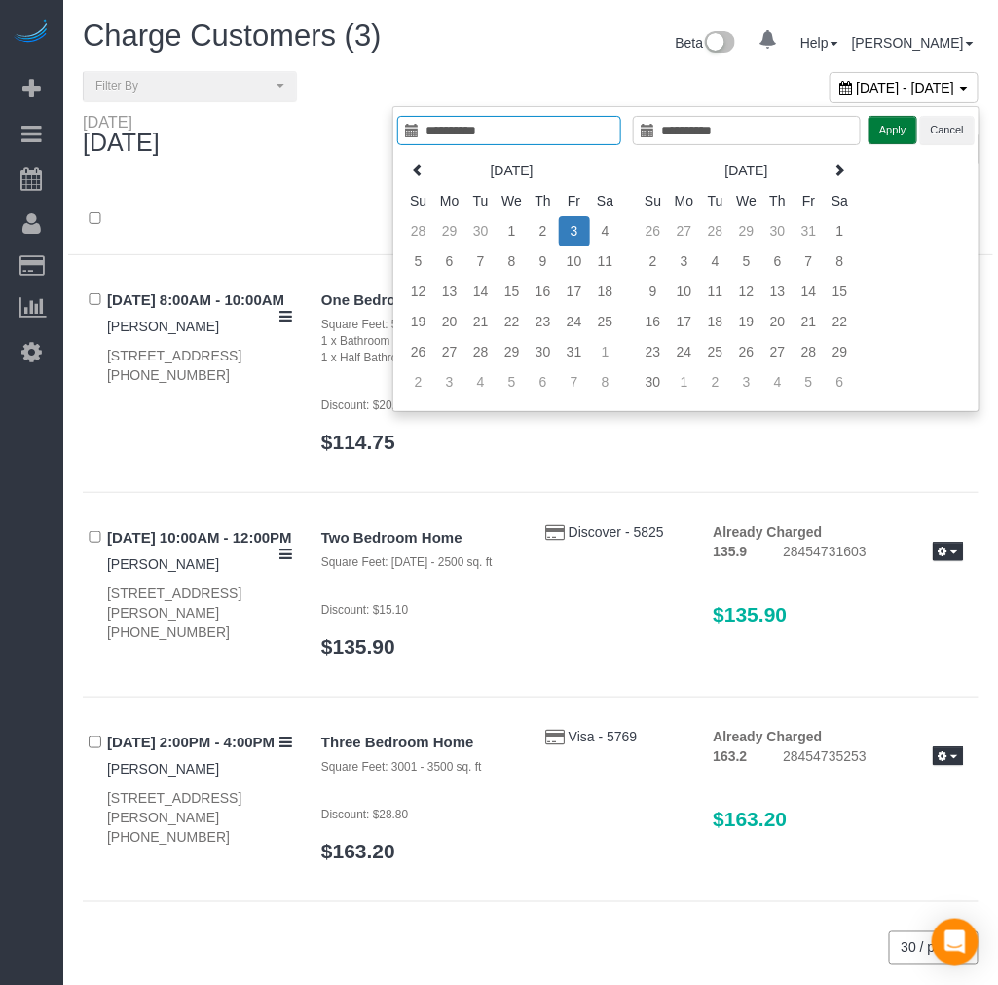
click at [886, 131] on button "Apply" at bounding box center [893, 130] width 49 height 28
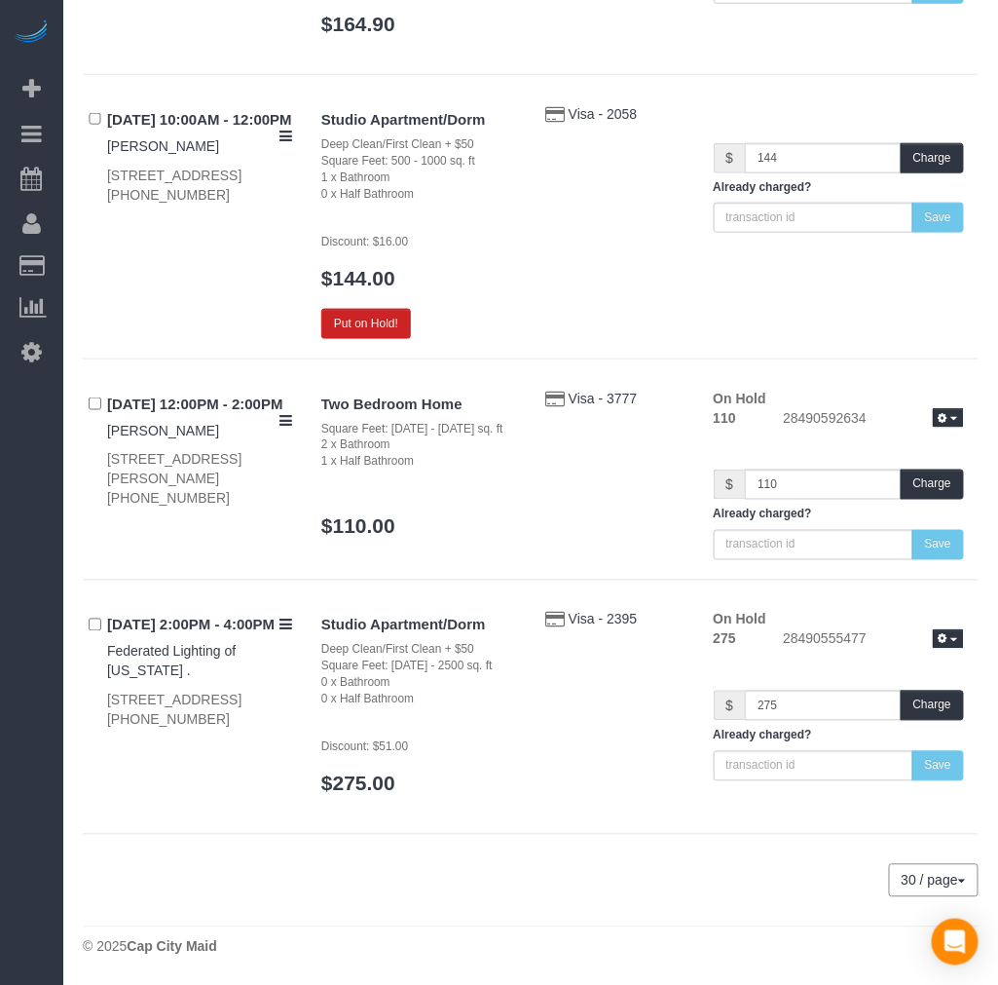
scroll to position [129, 0]
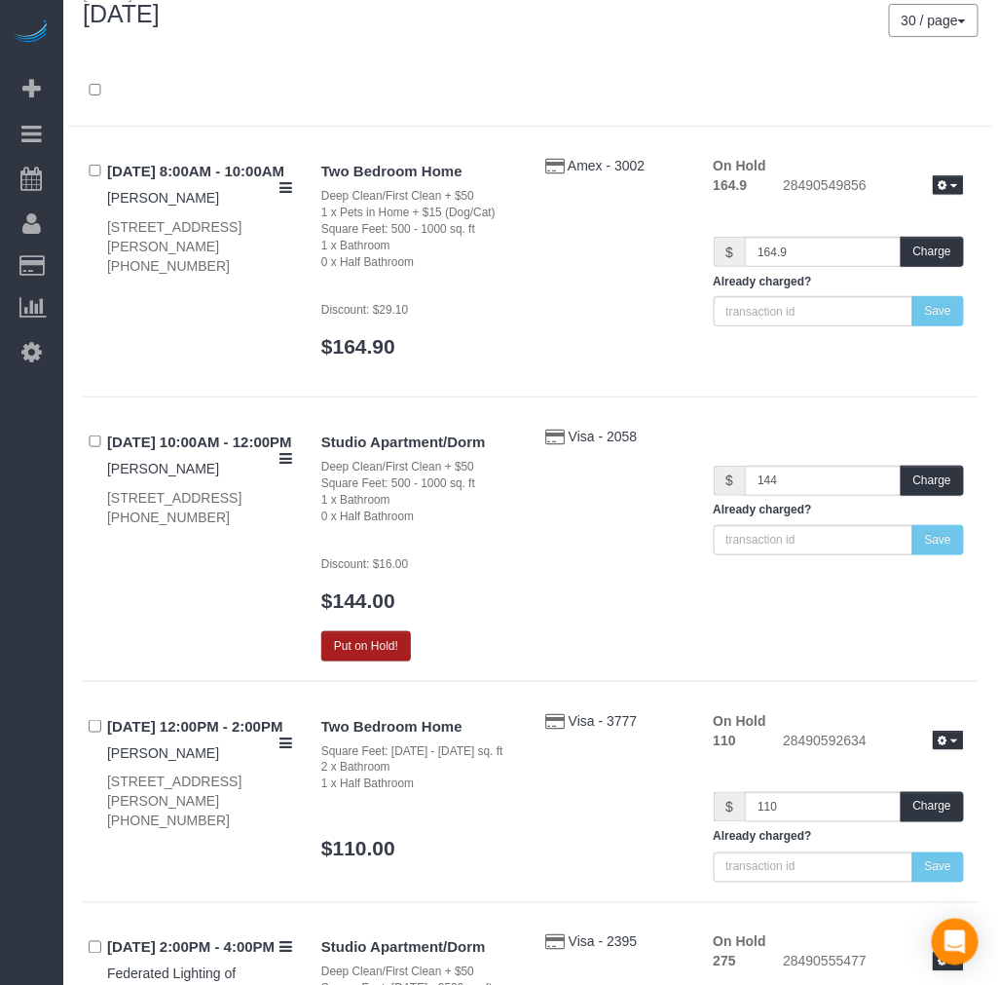
click at [386, 643] on button "Put on Hold!" at bounding box center [366, 646] width 90 height 30
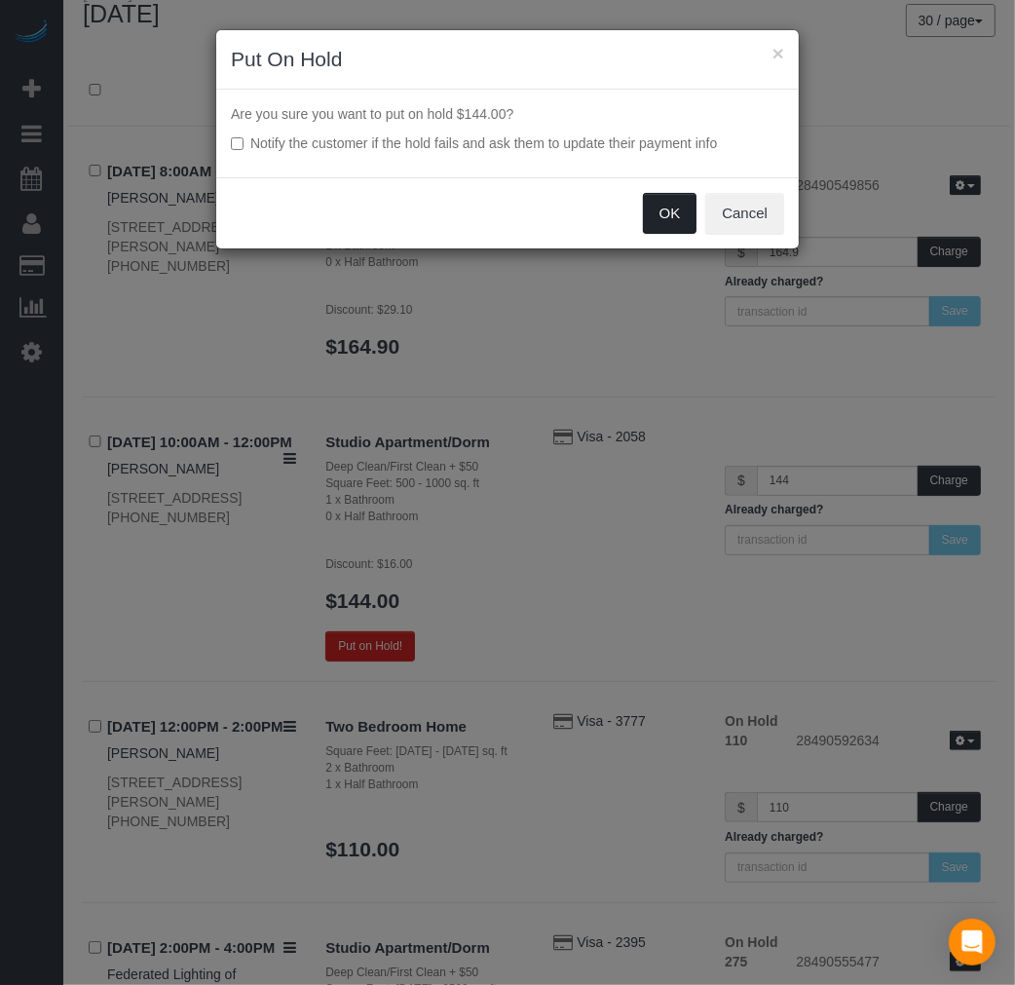
click at [663, 215] on button "OK" at bounding box center [670, 213] width 55 height 41
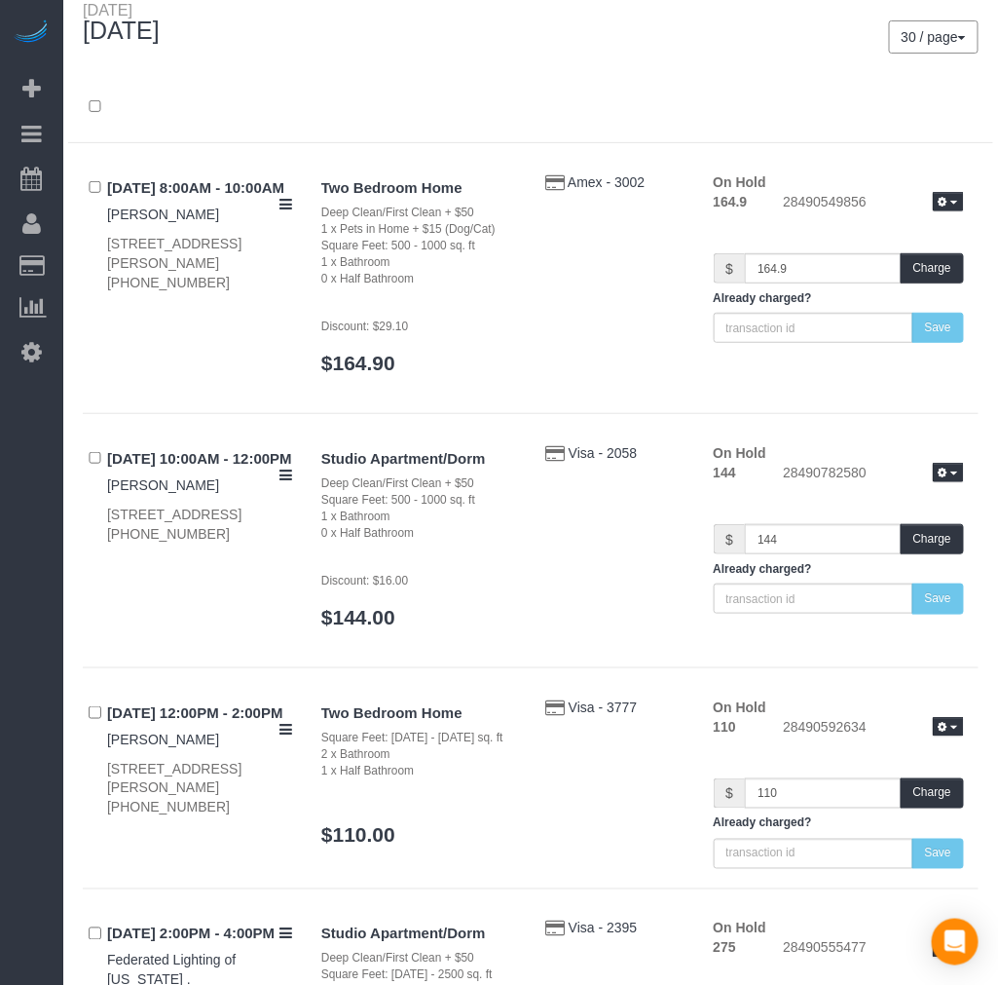
scroll to position [0, 0]
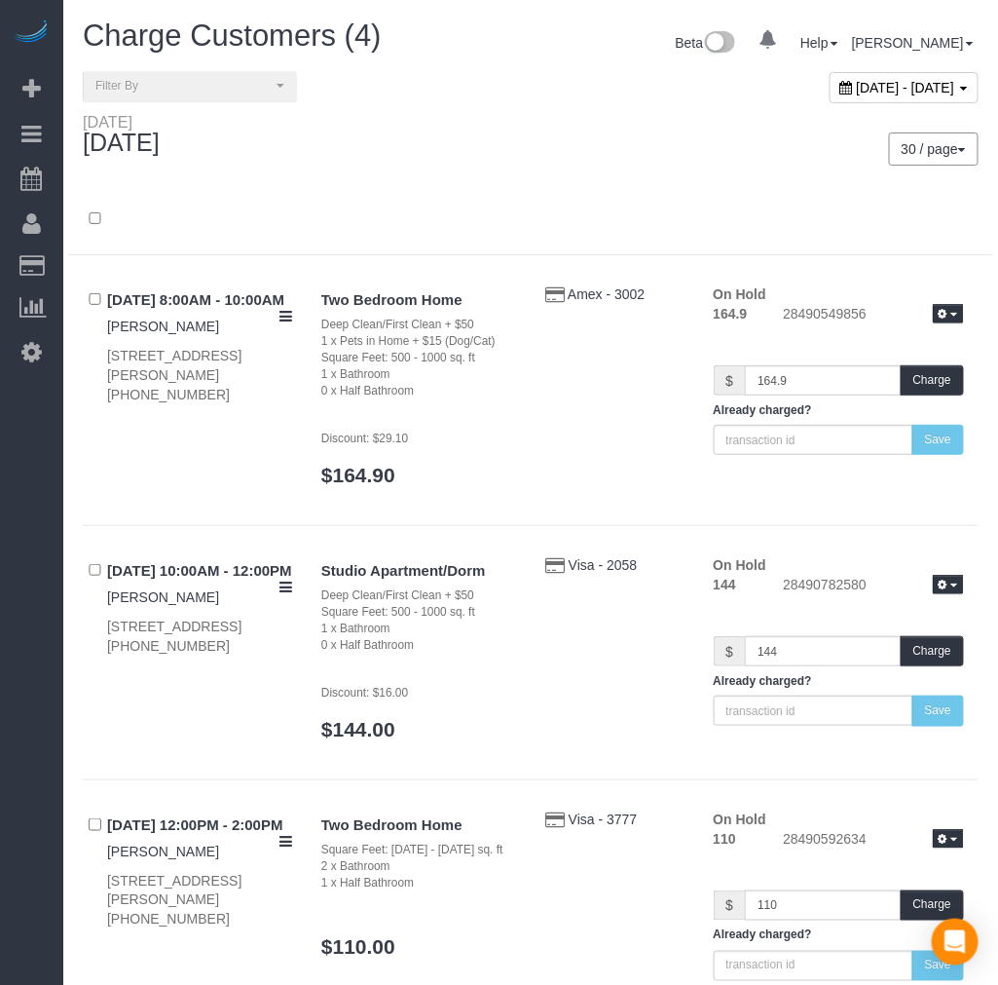
click at [857, 84] on span "[DATE] - [DATE]" at bounding box center [906, 88] width 98 height 16
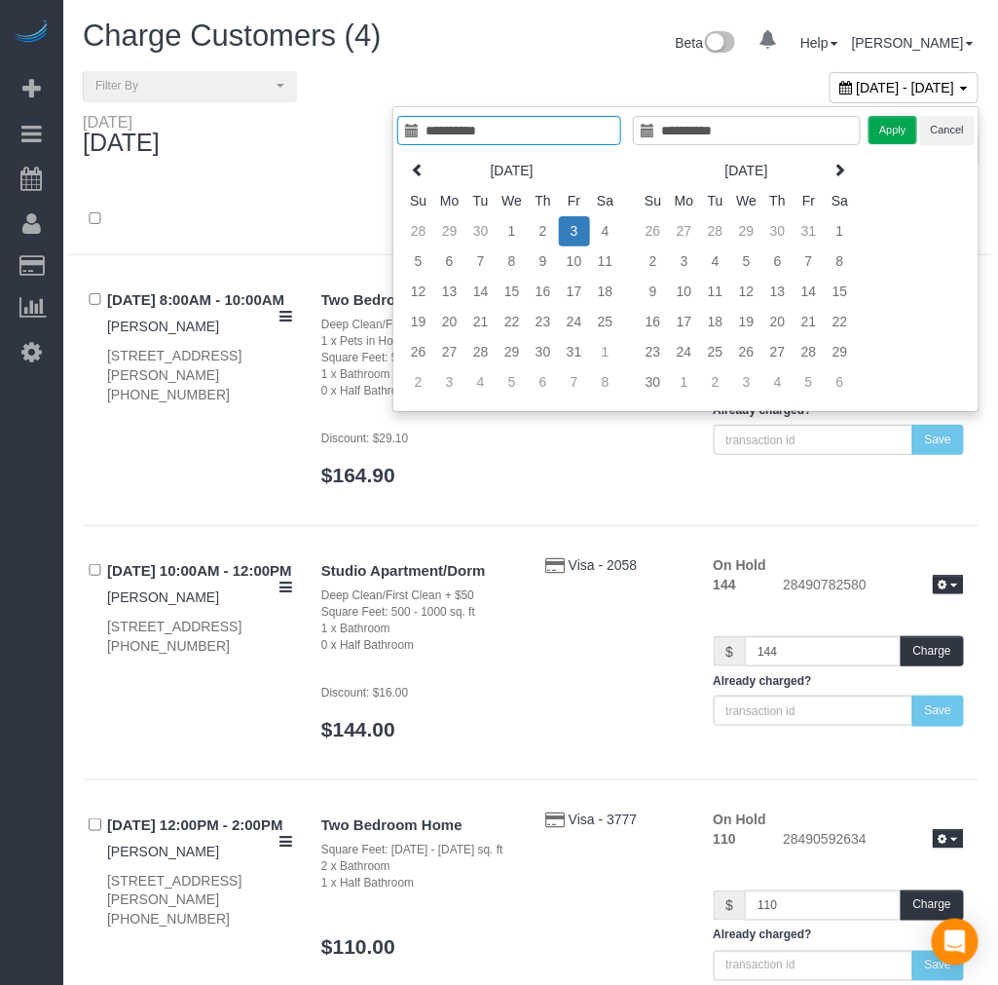
type input "**********"
click at [940, 129] on button "Cancel" at bounding box center [947, 130] width 55 height 28
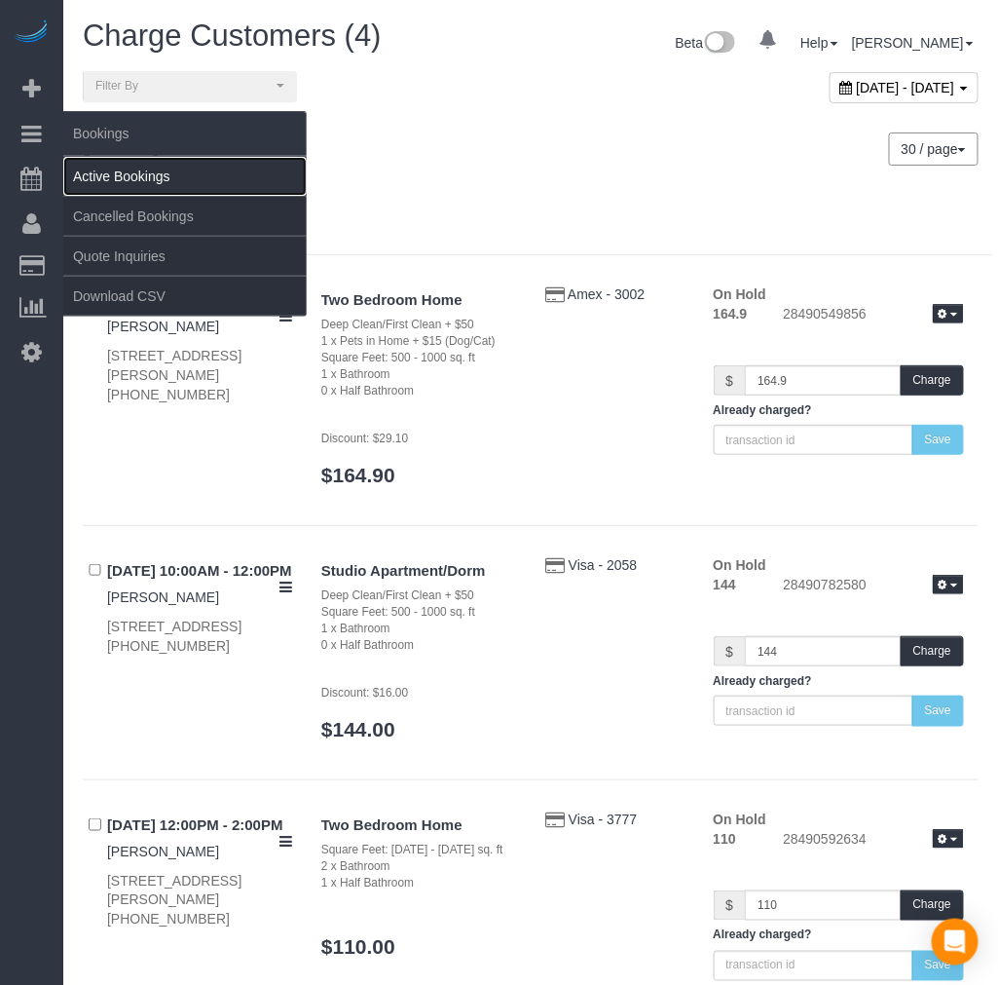
click at [108, 172] on link "Active Bookings" at bounding box center [184, 176] width 243 height 39
